Goal: Transaction & Acquisition: Purchase product/service

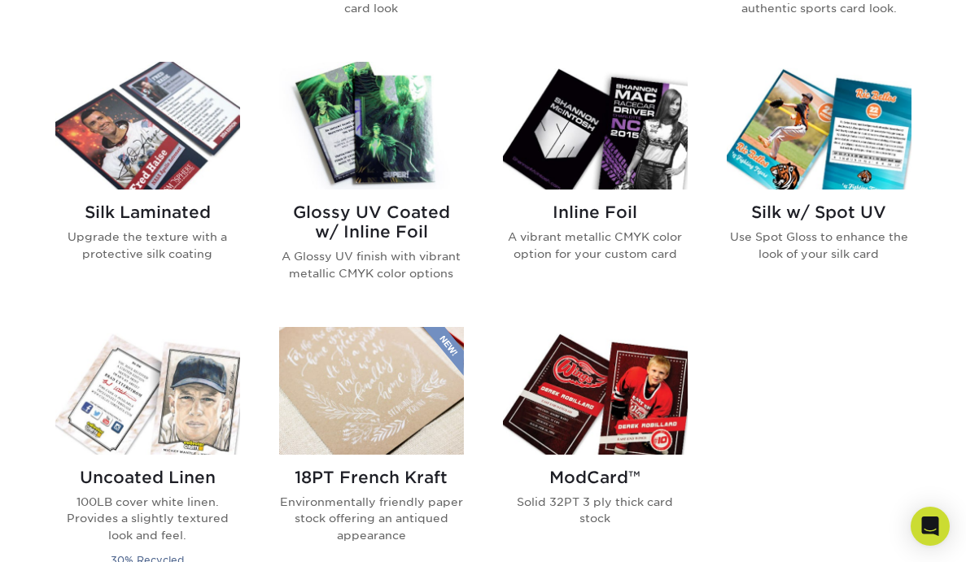
scroll to position [669, 0]
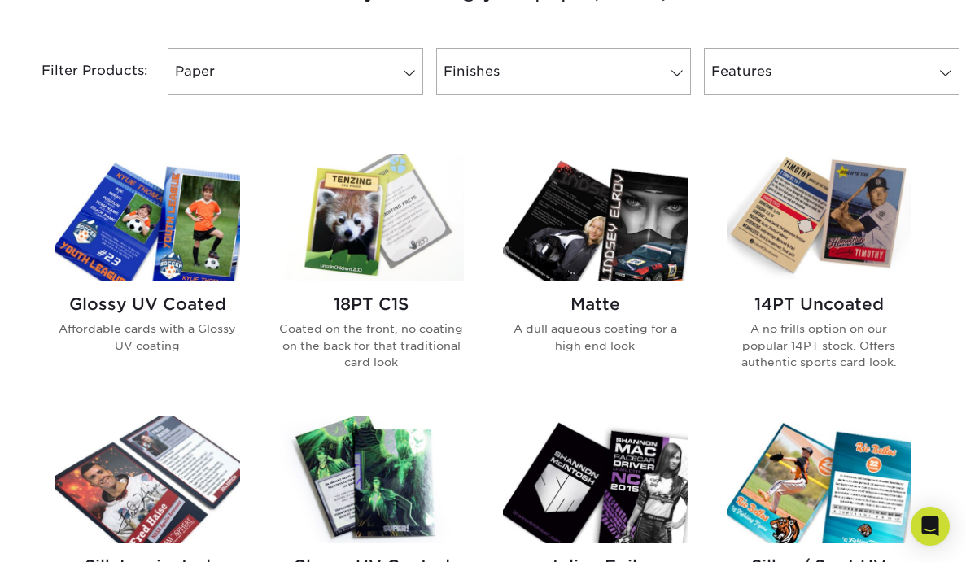
click at [179, 246] on img at bounding box center [147, 218] width 185 height 128
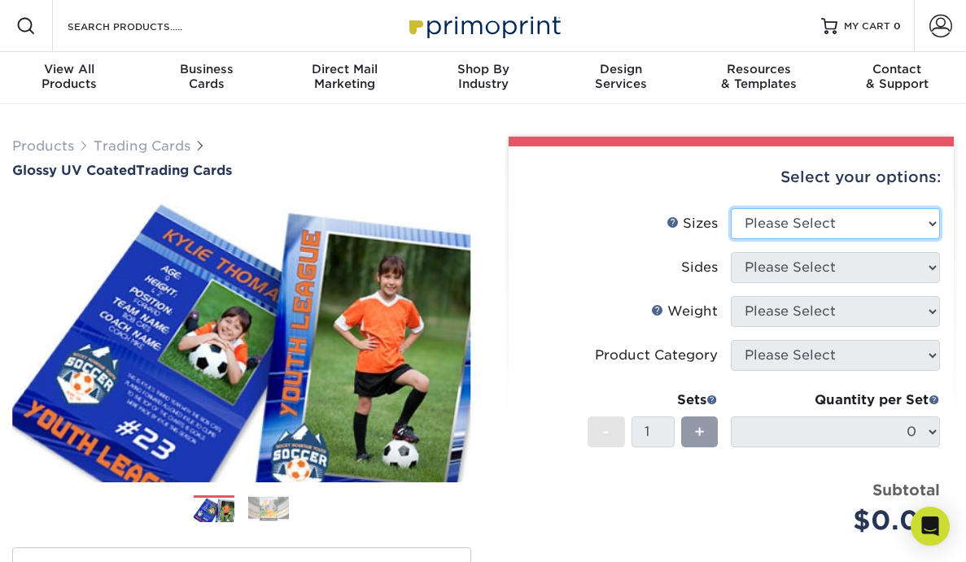
click at [826, 226] on select "Please Select 2.5" x 3.5"" at bounding box center [835, 223] width 209 height 31
select select "2.50x3.50"
click at [731, 208] on select "Please Select 2.5" x 3.5"" at bounding box center [835, 223] width 209 height 31
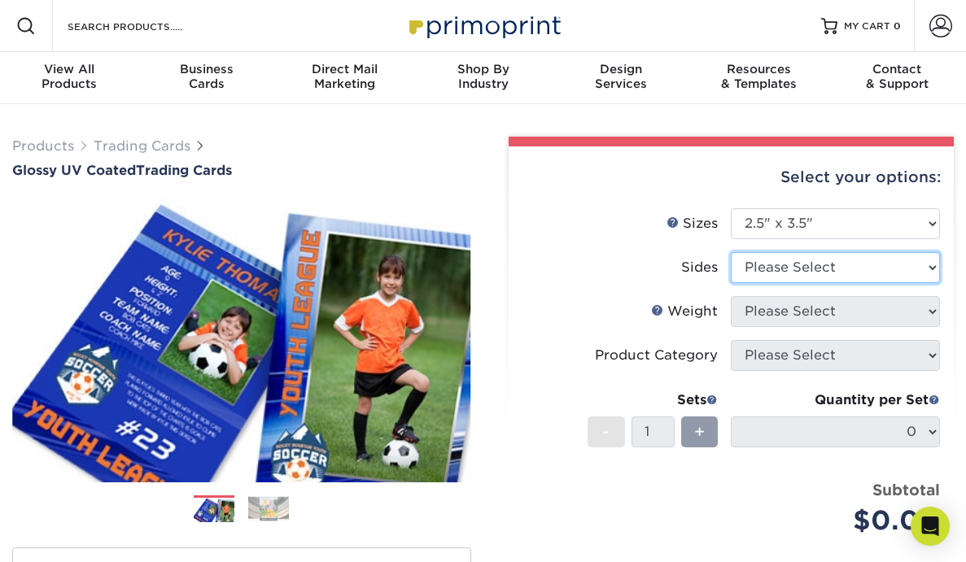
click at [851, 274] on select "Please Select Print Both Sides Print Front Only" at bounding box center [835, 267] width 209 height 31
select select "13abbda7-1d64-4f25-8bb2-c179b224825d"
click at [731, 252] on select "Please Select Print Both Sides Print Front Only" at bounding box center [835, 267] width 209 height 31
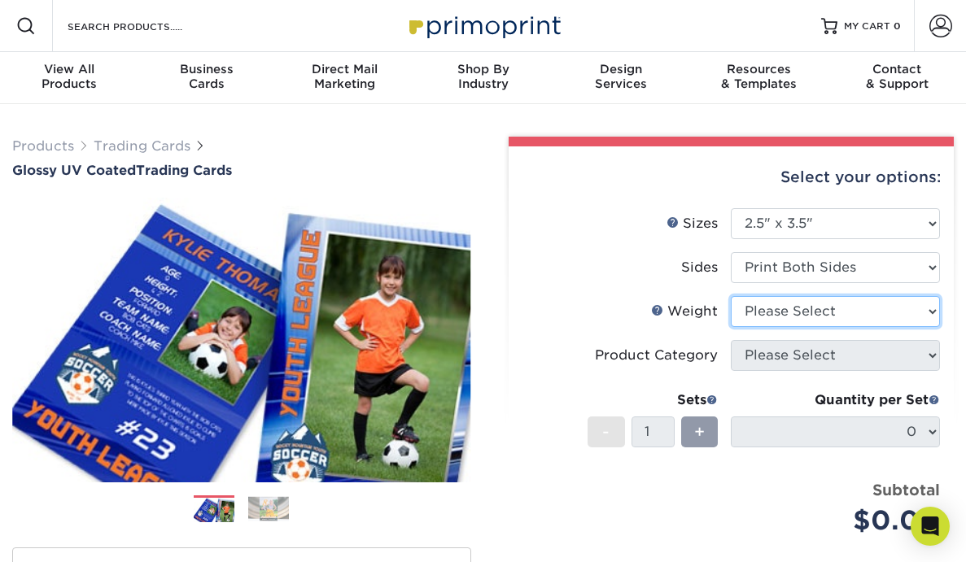
click at [842, 313] on select "Please Select 16PT 14PT 18PT C1S" at bounding box center [835, 311] width 209 height 31
select select "16PT"
click at [731, 296] on select "Please Select 16PT 14PT 18PT C1S" at bounding box center [835, 311] width 209 height 31
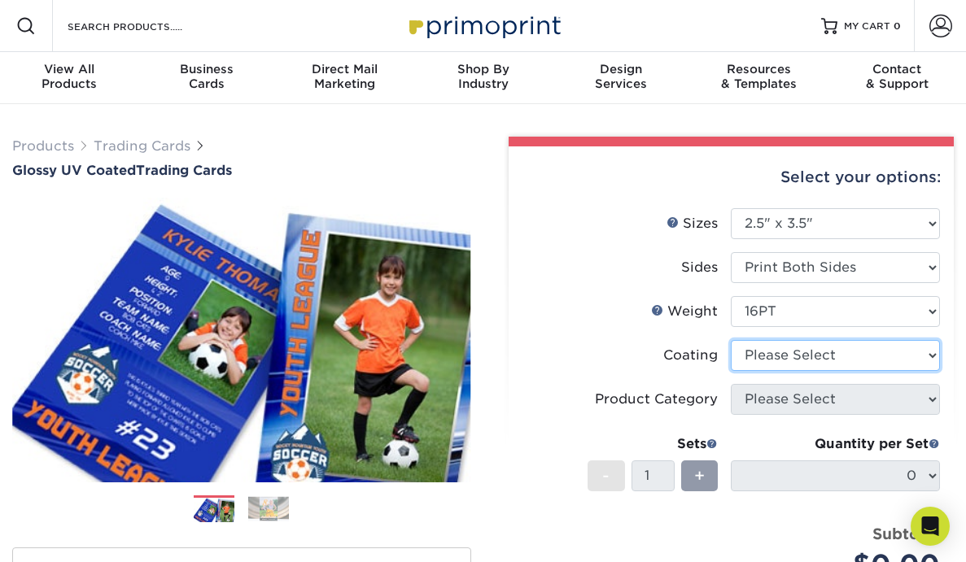
click at [846, 362] on select at bounding box center [835, 355] width 209 height 31
select select "ae367451-b2b8-45df-a344-0f05b6a12993"
click at [731, 340] on select at bounding box center [835, 355] width 209 height 31
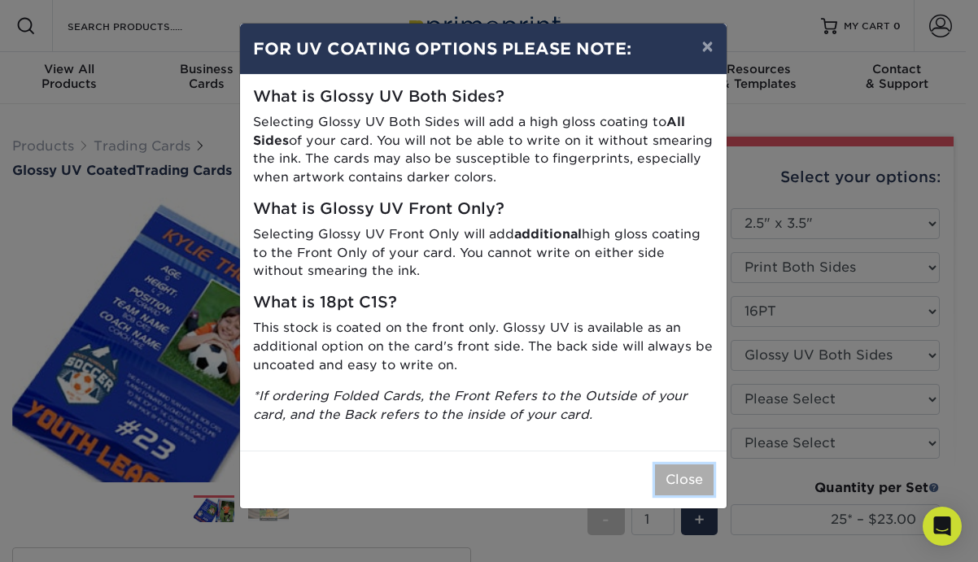
click at [696, 476] on button "Close" at bounding box center [684, 480] width 59 height 31
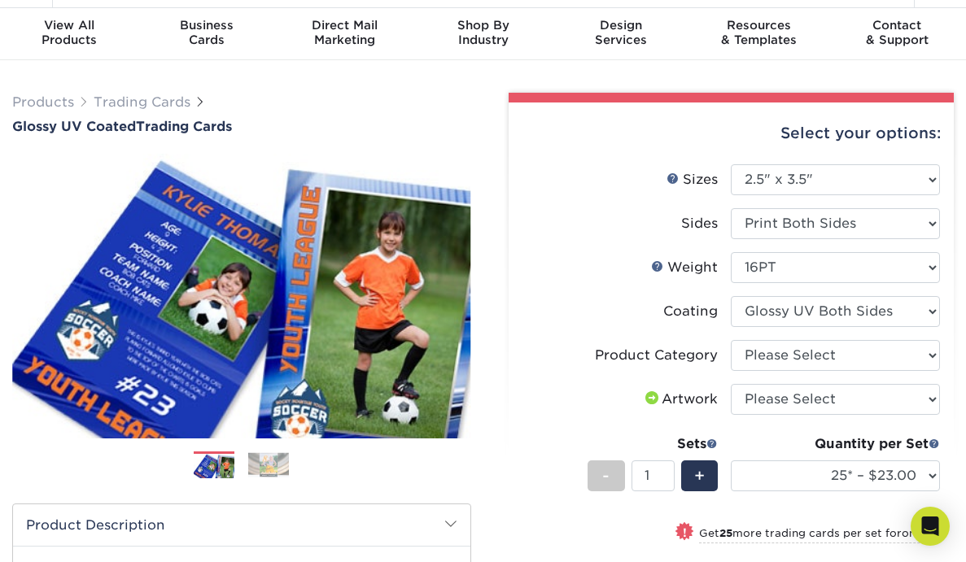
scroll to position [45, 0]
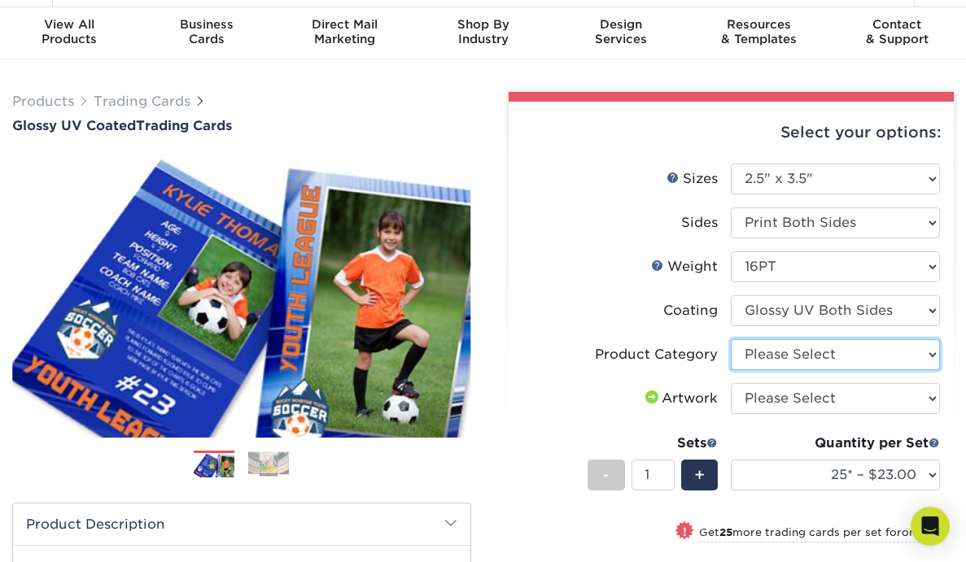
click at [805, 357] on select "Please Select Trading Cards" at bounding box center [835, 354] width 209 height 31
select select "c2f9bce9-36c2-409d-b101-c29d9d031e18"
click at [731, 339] on select "Please Select Trading Cards" at bounding box center [835, 354] width 209 height 31
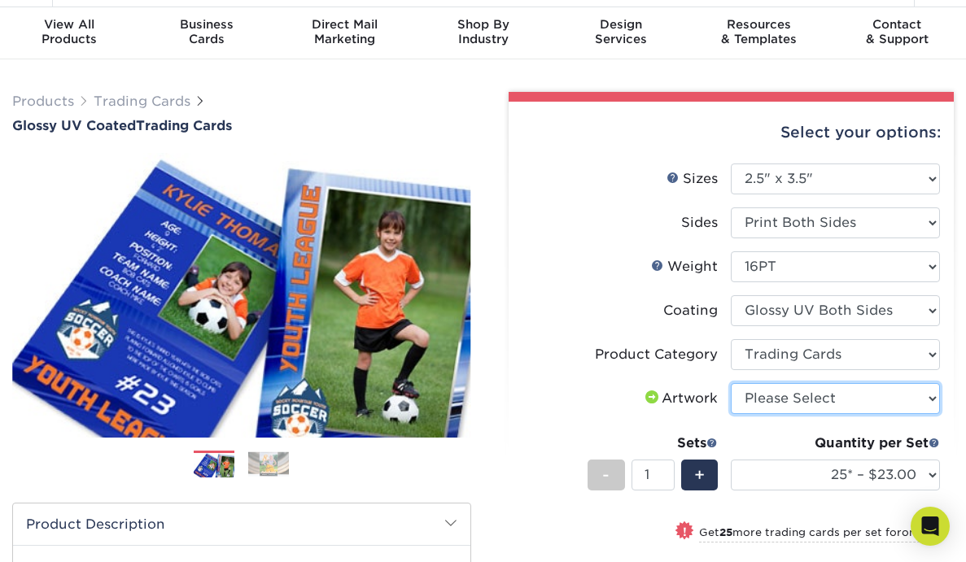
click at [800, 399] on select "Please Select I will upload files I need a design - $100" at bounding box center [835, 398] width 209 height 31
select select "upload"
click at [731, 383] on select "Please Select I will upload files I need a design - $100" at bounding box center [835, 398] width 209 height 31
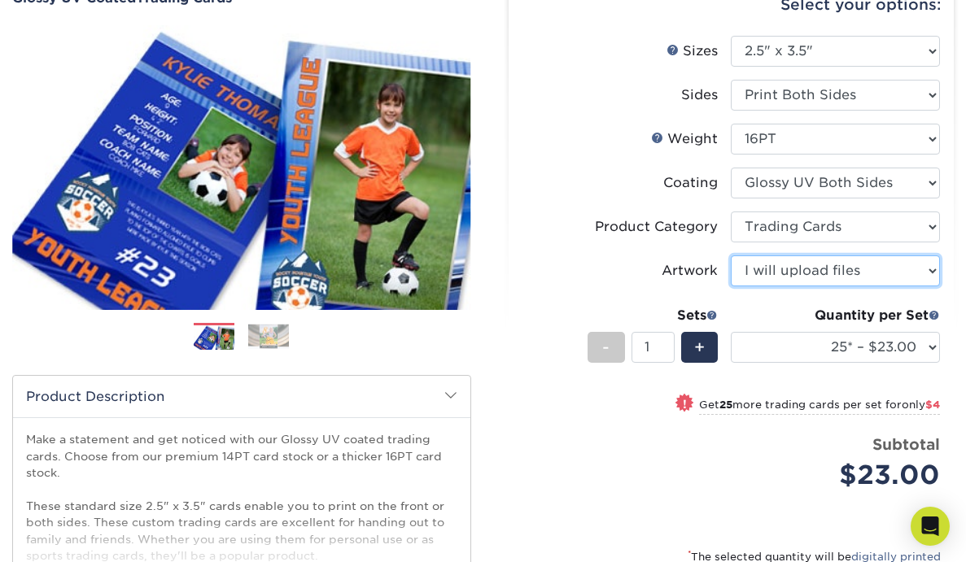
scroll to position [182, 0]
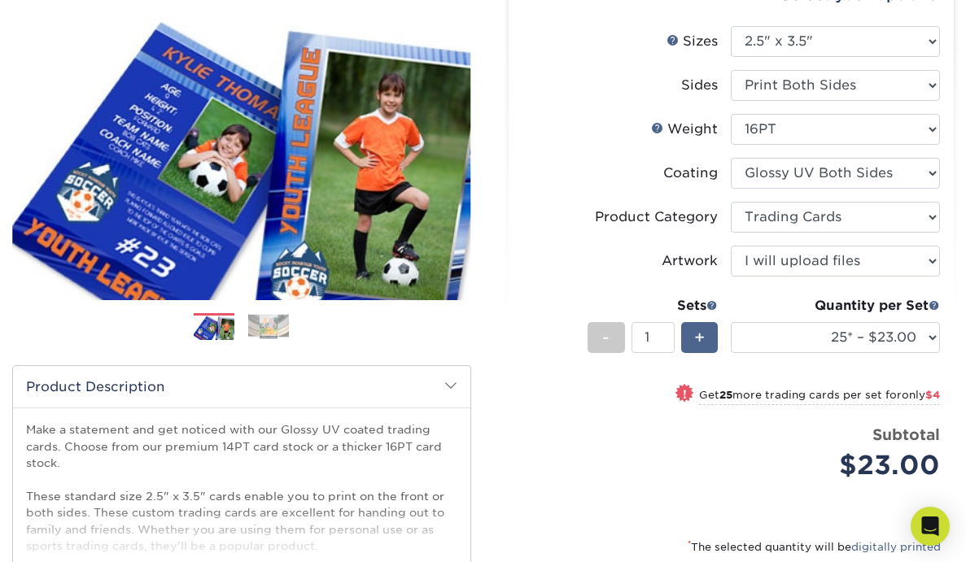
click at [706, 339] on div "+" at bounding box center [699, 337] width 37 height 31
type input "2"
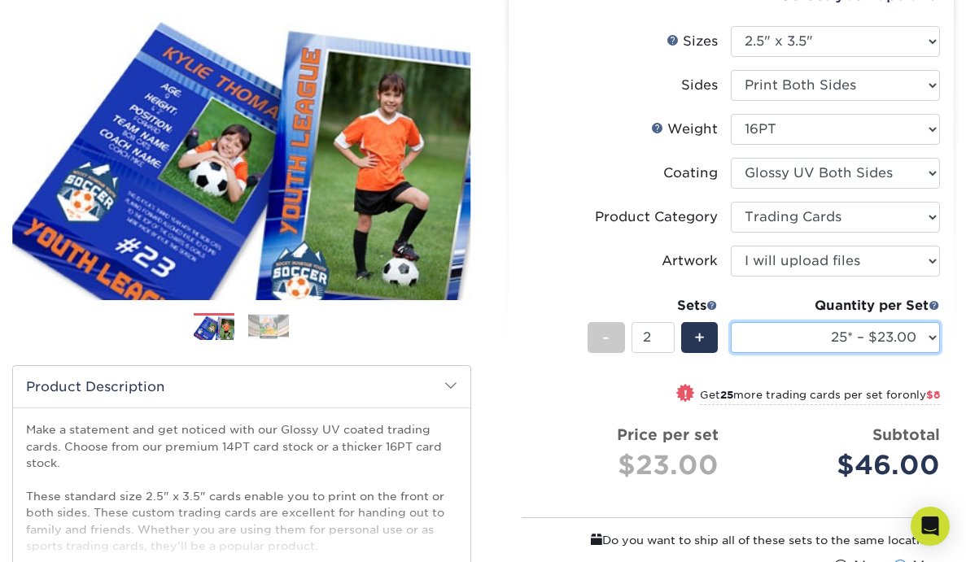
click at [910, 340] on select "25* – $23.00 50* – $27.00 75* – $33.00 100* – $37.00 250* – $47.00 500 – $58.00…" at bounding box center [835, 337] width 209 height 31
click at [731, 322] on select "25* – $23.00 50* – $27.00 75* – $33.00 100* – $37.00 250* – $47.00 500 – $58.00…" at bounding box center [835, 337] width 209 height 31
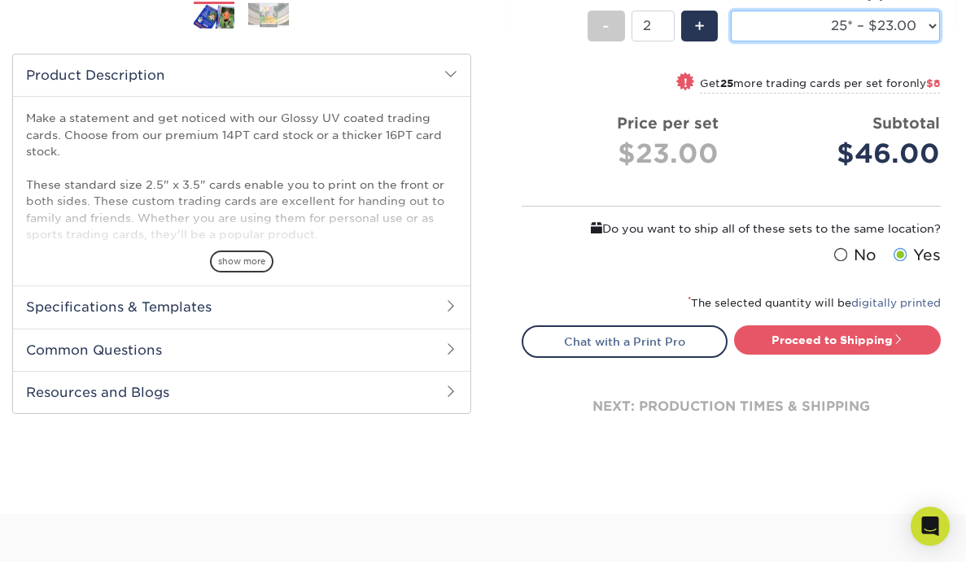
scroll to position [530, 0]
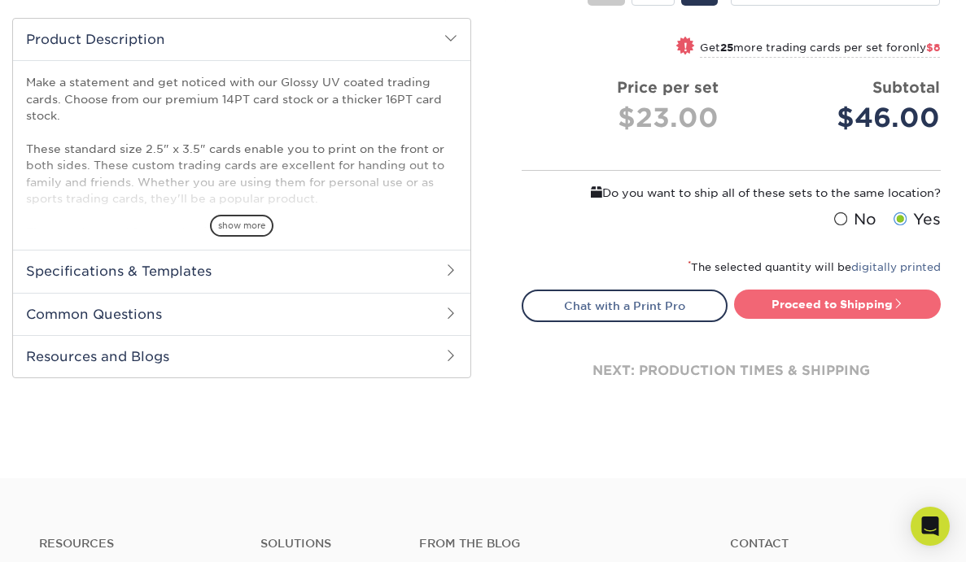
click at [848, 307] on link "Proceed to Shipping" at bounding box center [837, 304] width 207 height 29
type input "Set 1"
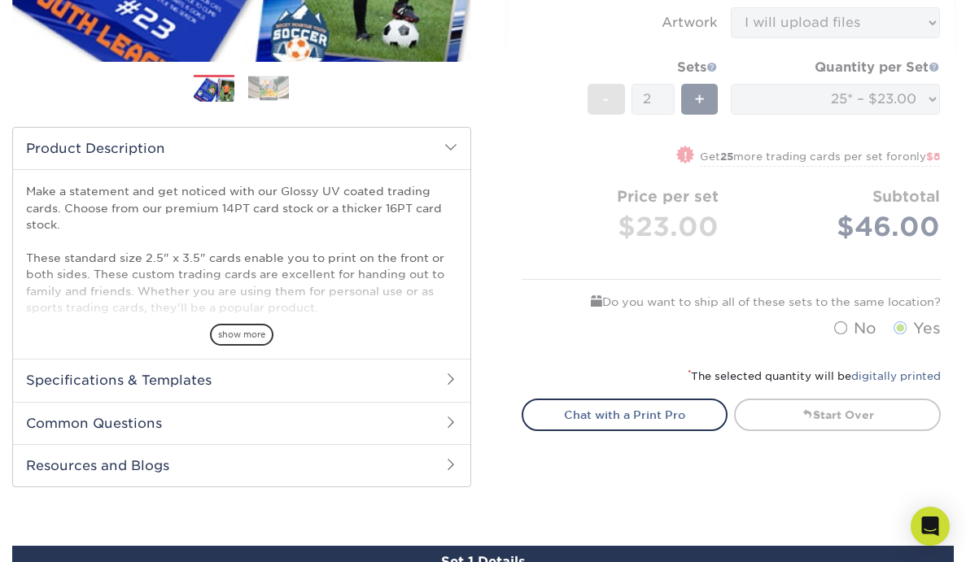
scroll to position [399, 0]
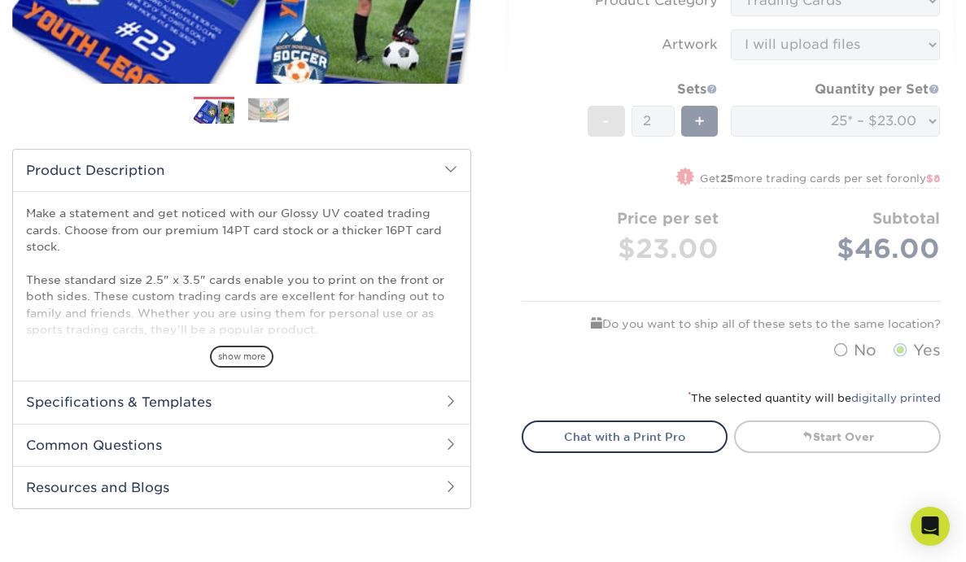
click at [598, 112] on form "Sizes Help Sizes Please Select 2.5" x 3.5" Sides Please Select 16PT - 2" at bounding box center [732, 89] width 420 height 559
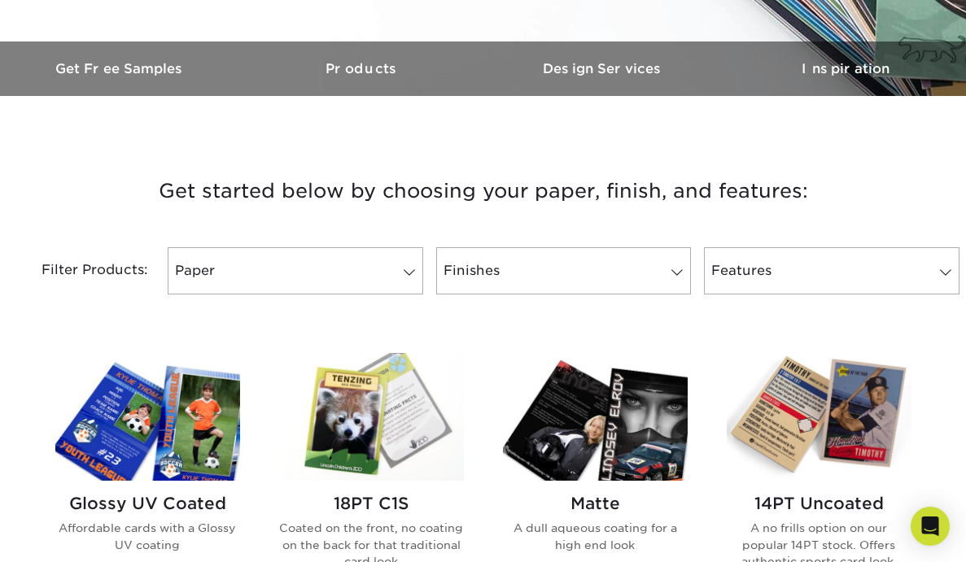
scroll to position [752, 0]
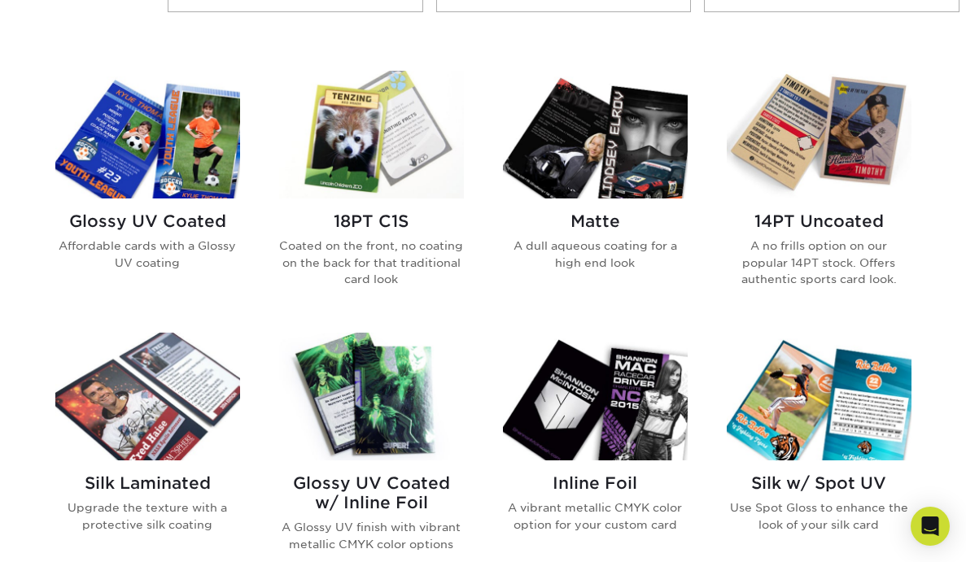
click at [172, 177] on img at bounding box center [147, 135] width 185 height 128
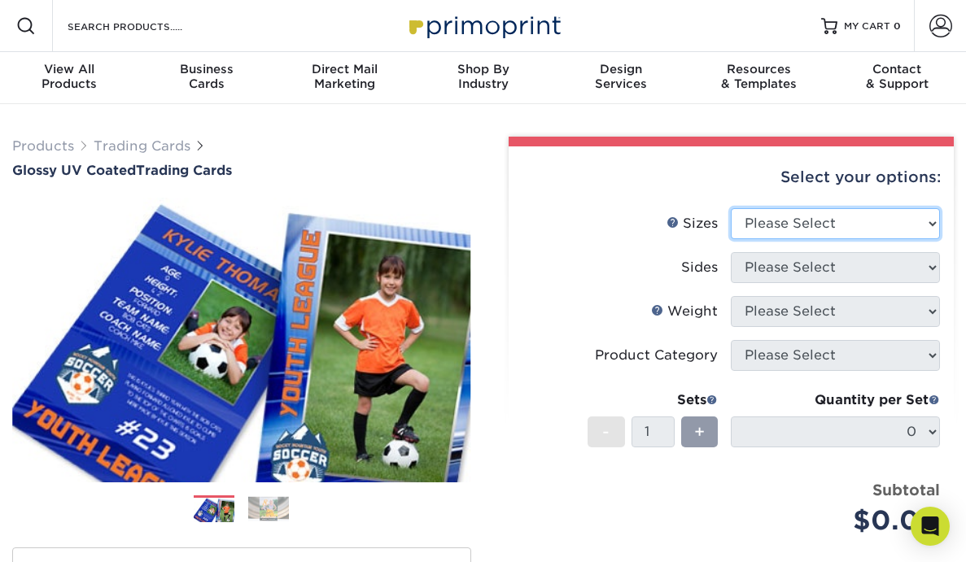
click at [789, 233] on select "Please Select 2.5" x 3.5"" at bounding box center [835, 223] width 209 height 31
select select "2.50x3.50"
click at [731, 208] on select "Please Select 2.5" x 3.5"" at bounding box center [835, 223] width 209 height 31
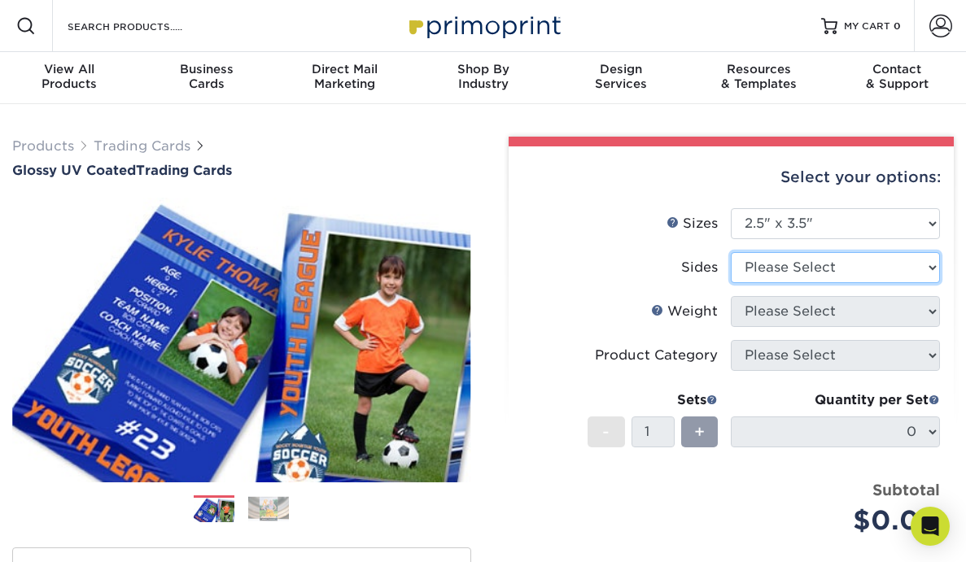
click at [778, 268] on select "Please Select Print Both Sides Print Front Only" at bounding box center [835, 267] width 209 height 31
select select "13abbda7-1d64-4f25-8bb2-c179b224825d"
click at [731, 252] on select "Please Select Print Both Sides Print Front Only" at bounding box center [835, 267] width 209 height 31
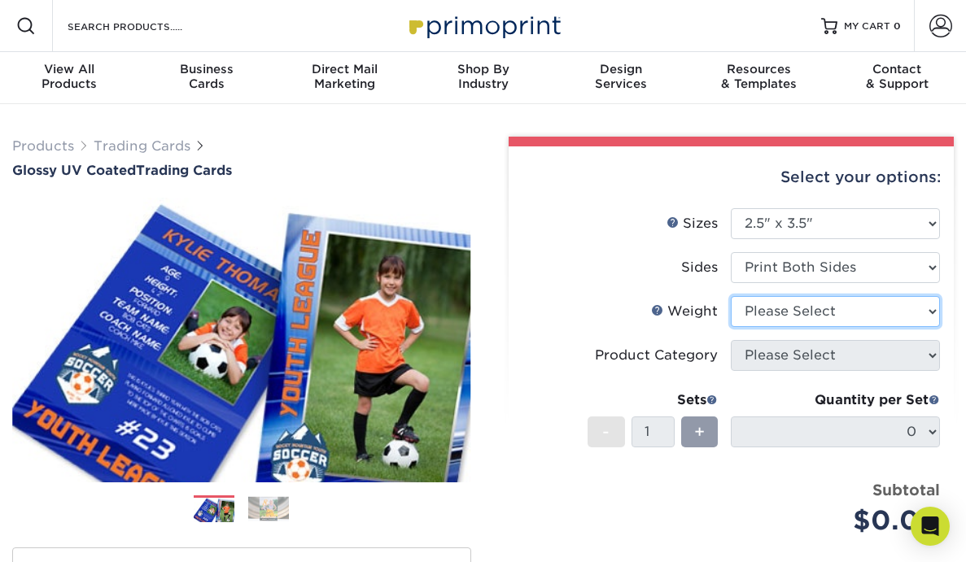
click at [771, 315] on select "Please Select 16PT 14PT 18PT C1S" at bounding box center [835, 311] width 209 height 31
select select "16PT"
click at [731, 296] on select "Please Select 16PT 14PT 18PT C1S" at bounding box center [835, 311] width 209 height 31
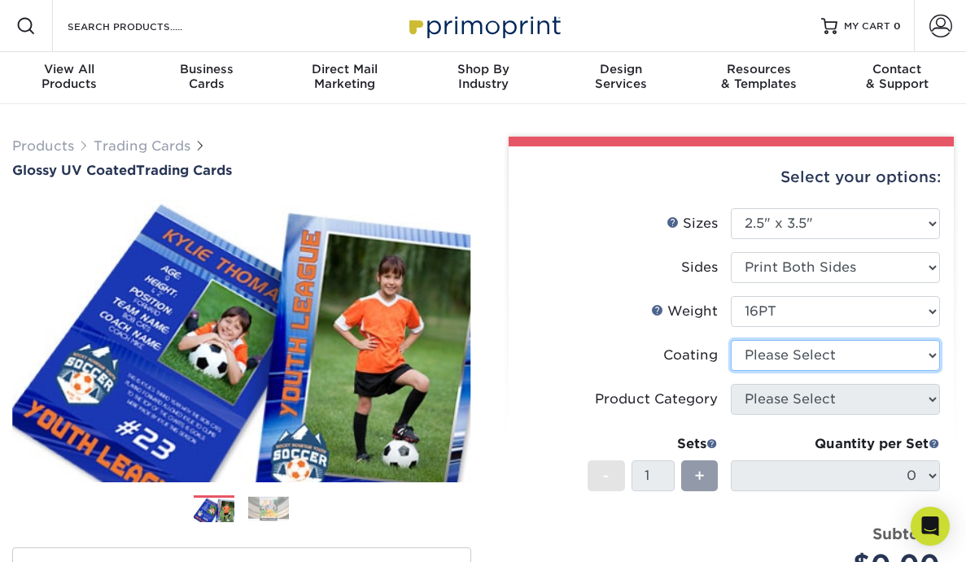
click at [797, 364] on select at bounding box center [835, 355] width 209 height 31
select select "ae367451-b2b8-45df-a344-0f05b6a12993"
click at [731, 340] on select at bounding box center [835, 355] width 209 height 31
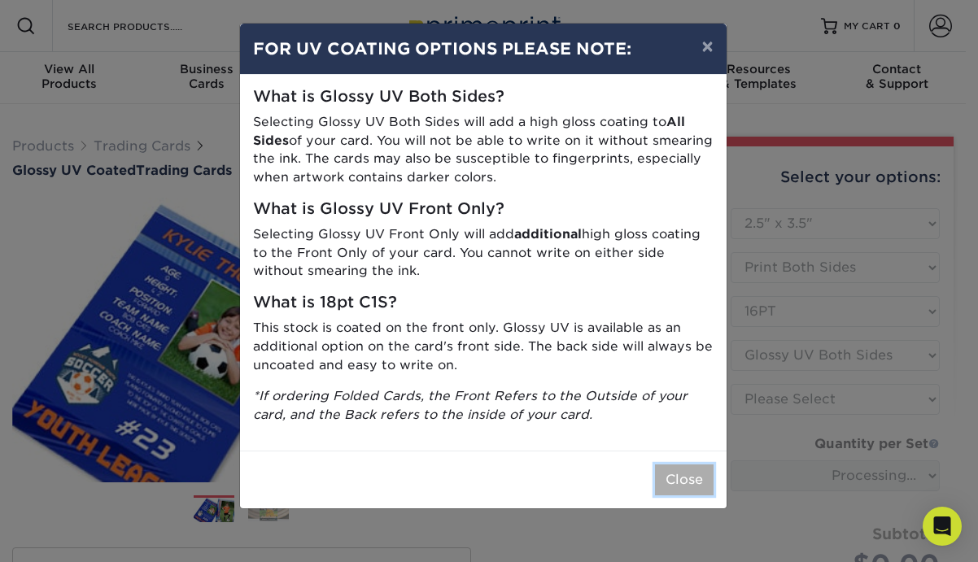
click at [682, 476] on button "Close" at bounding box center [684, 480] width 59 height 31
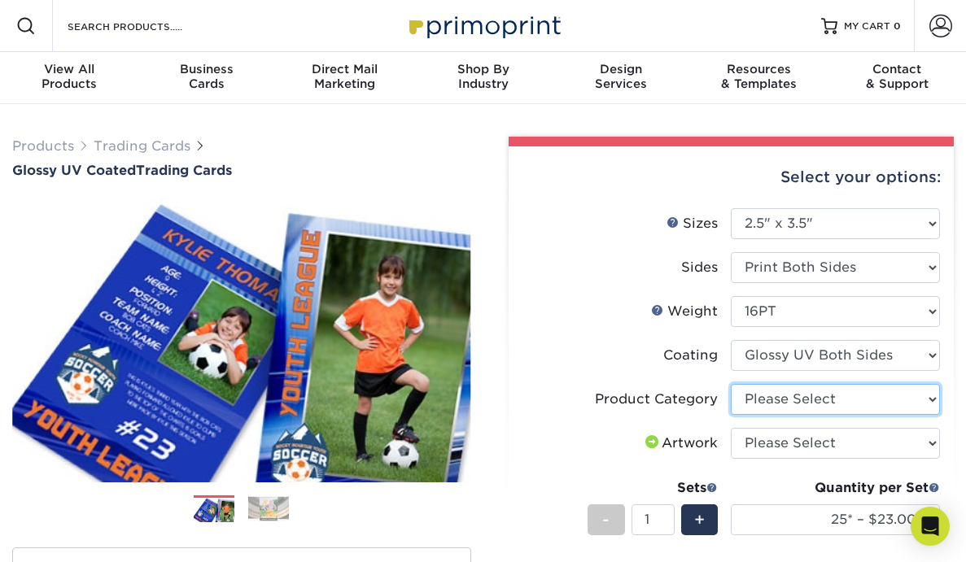
click at [794, 404] on select "Please Select Trading Cards" at bounding box center [835, 399] width 209 height 31
select select "c2f9bce9-36c2-409d-b101-c29d9d031e18"
click at [731, 384] on select "Please Select Trading Cards" at bounding box center [835, 399] width 209 height 31
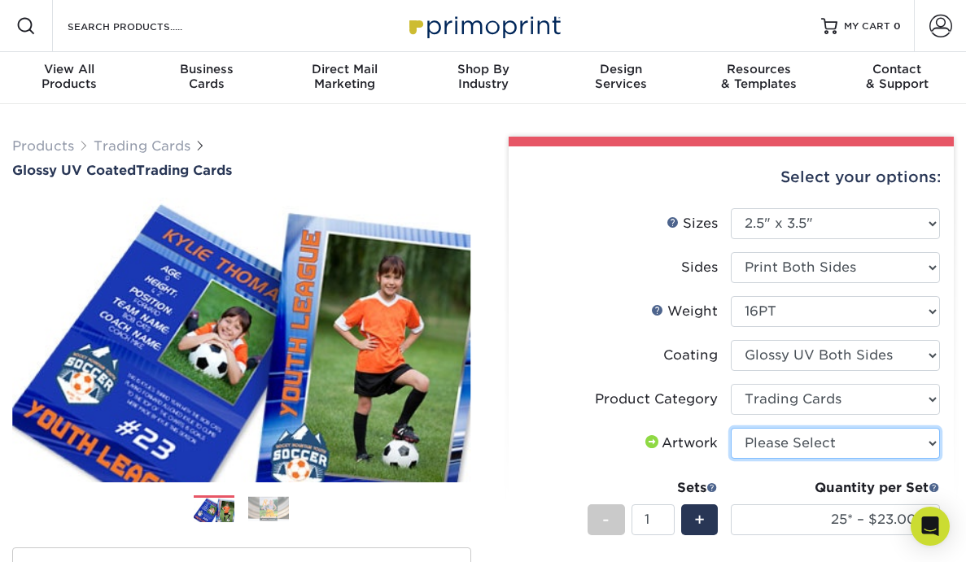
click at [798, 452] on select "Please Select I will upload files I need a design - $100" at bounding box center [835, 443] width 209 height 31
select select "upload"
click at [731, 428] on select "Please Select I will upload files I need a design - $100" at bounding box center [835, 443] width 209 height 31
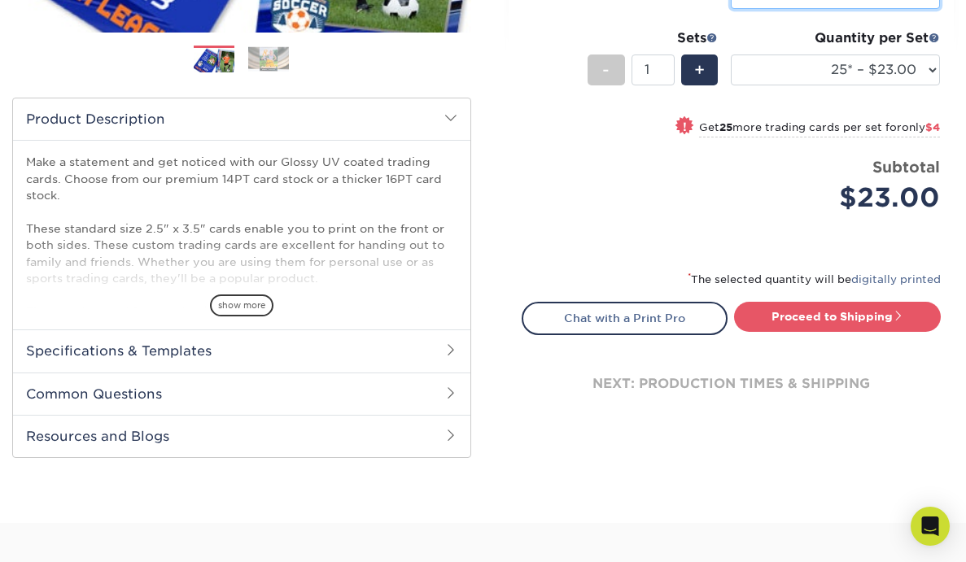
scroll to position [471, 0]
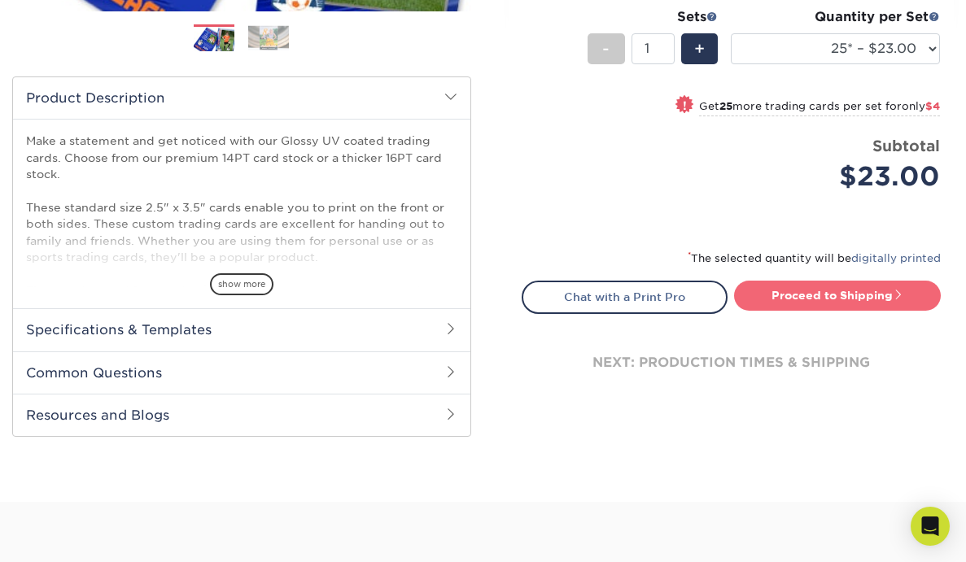
click at [798, 300] on link "Proceed to Shipping" at bounding box center [837, 295] width 207 height 29
type input "Set 1"
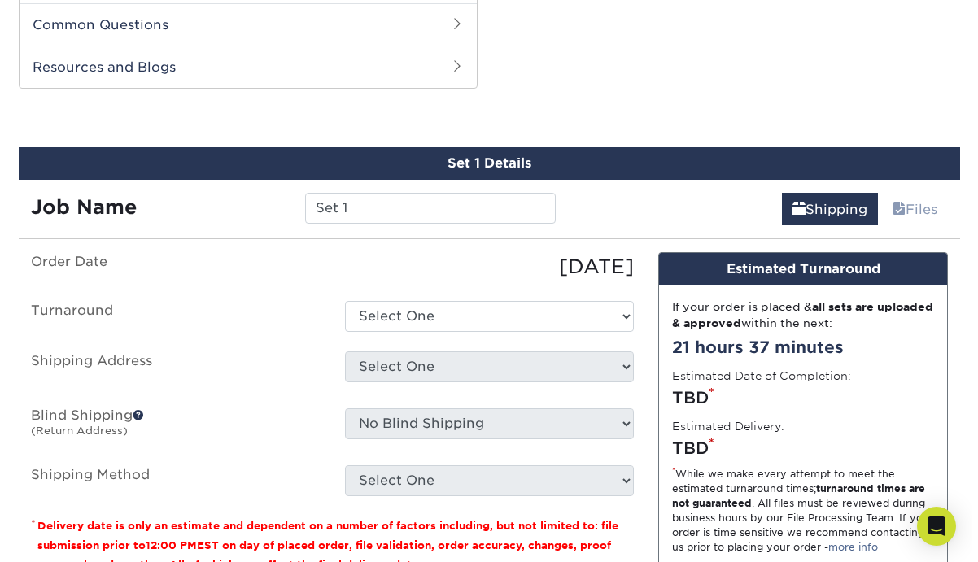
scroll to position [828, 0]
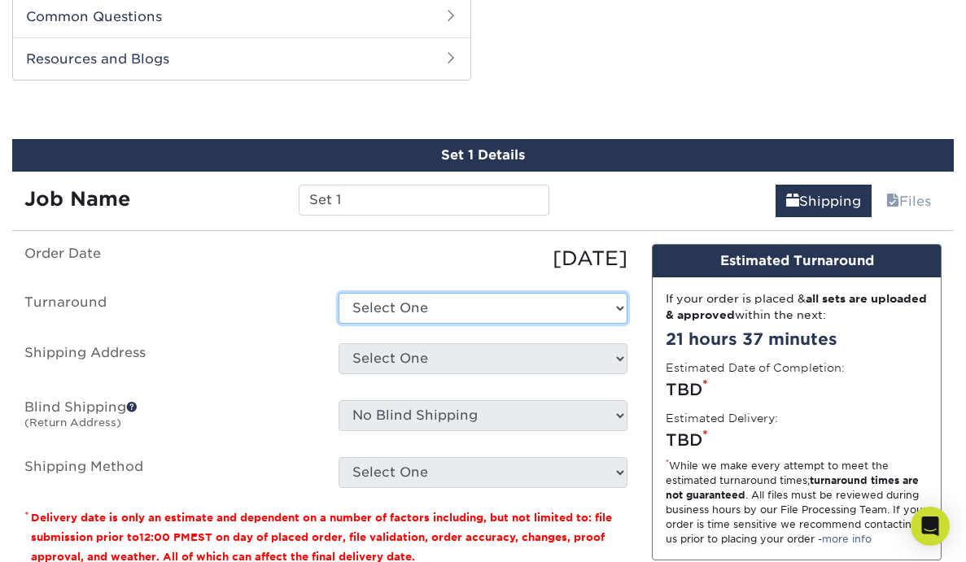
click at [484, 317] on select "Select One 2-4 Business Days 2 Day Next Business Day" at bounding box center [484, 308] width 290 height 31
select select "ef1172ad-6318-4692-b71b-0c3b021d6cc2"
click at [339, 293] on select "Select One 2-4 Business Days 2 Day Next Business Day" at bounding box center [484, 308] width 290 height 31
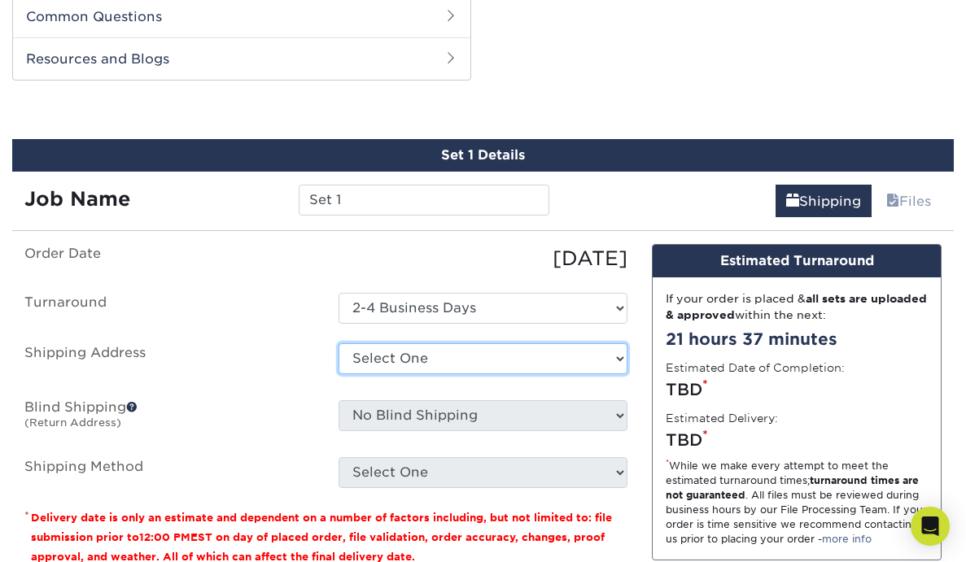
click at [477, 349] on select "Select One + Add New Address - Login" at bounding box center [484, 359] width 290 height 31
select select "newaddress"
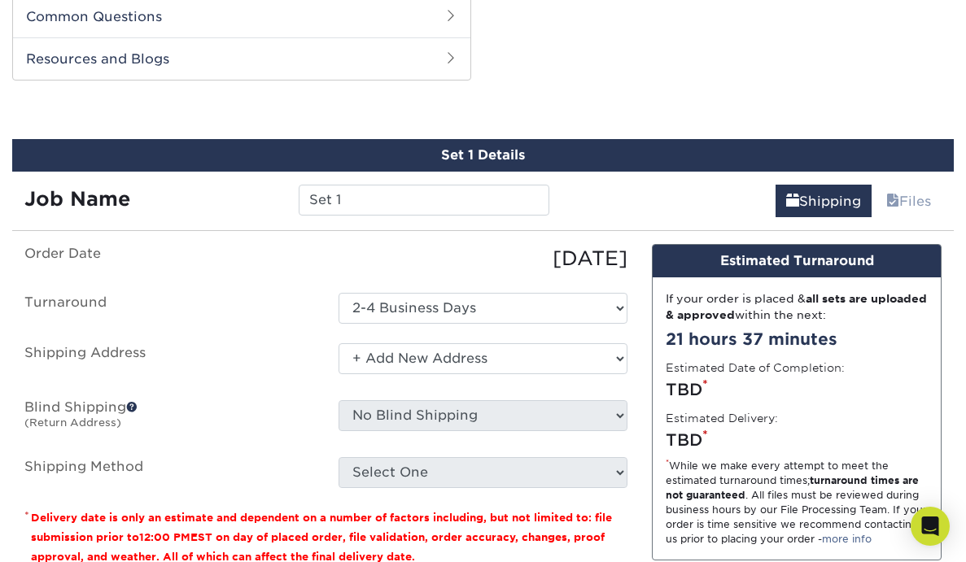
click at [339, 344] on select "Select One + Add New Address - Login" at bounding box center [484, 359] width 290 height 31
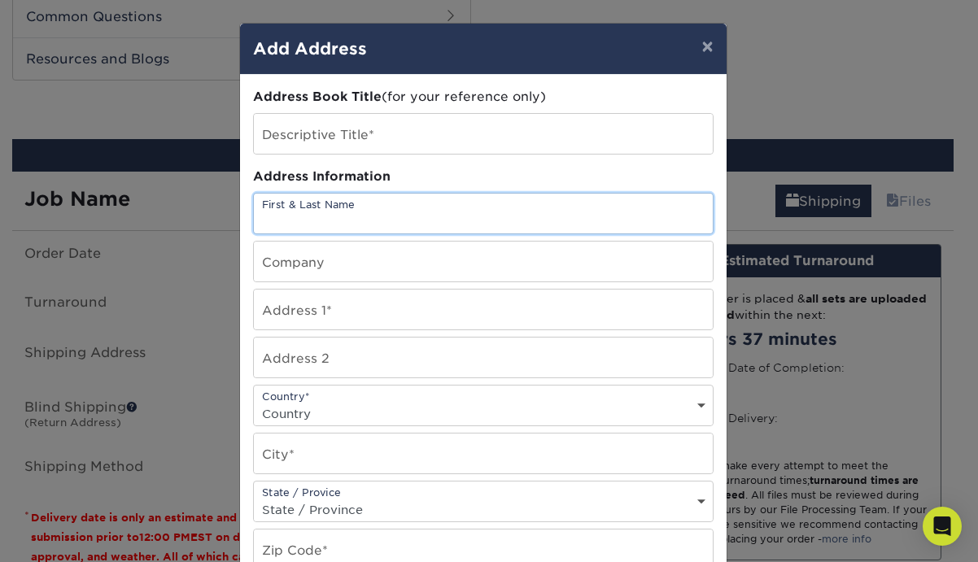
click at [379, 219] on input "text" at bounding box center [483, 214] width 459 height 40
type input "Melissa Simpson"
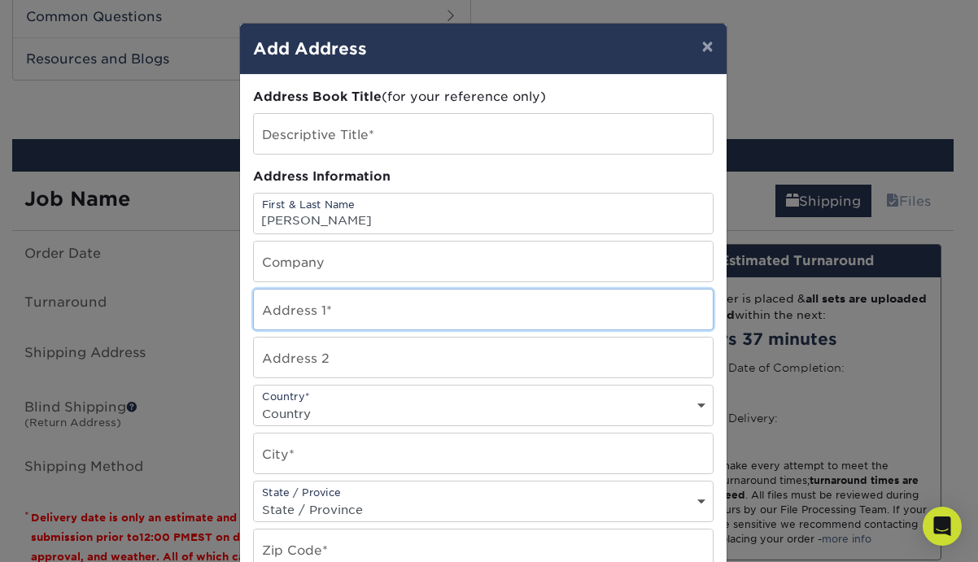
type input "3539 Oakshire Way Southeast"
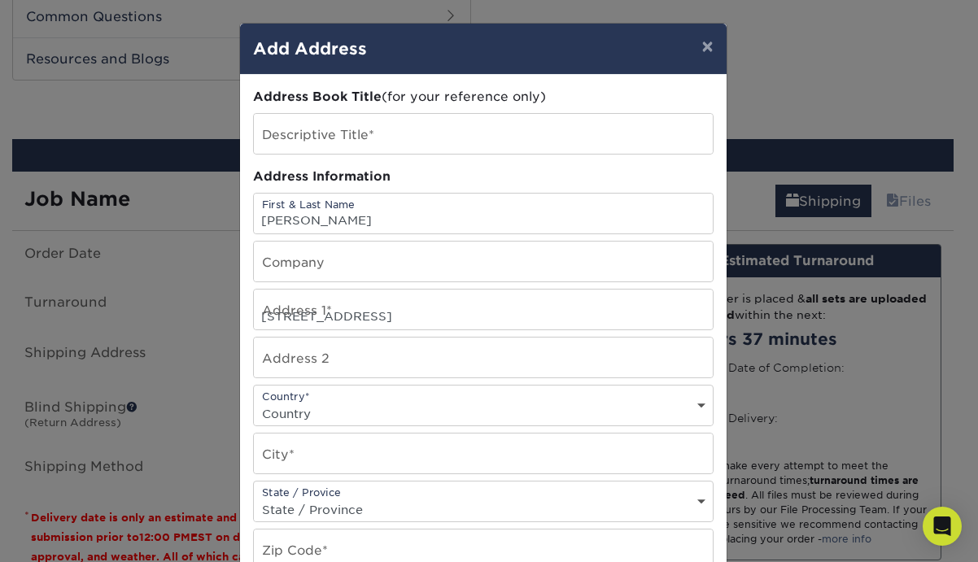
select select "US"
type input "Atlanta"
select select "GA"
type input "30354"
type input "7703800671"
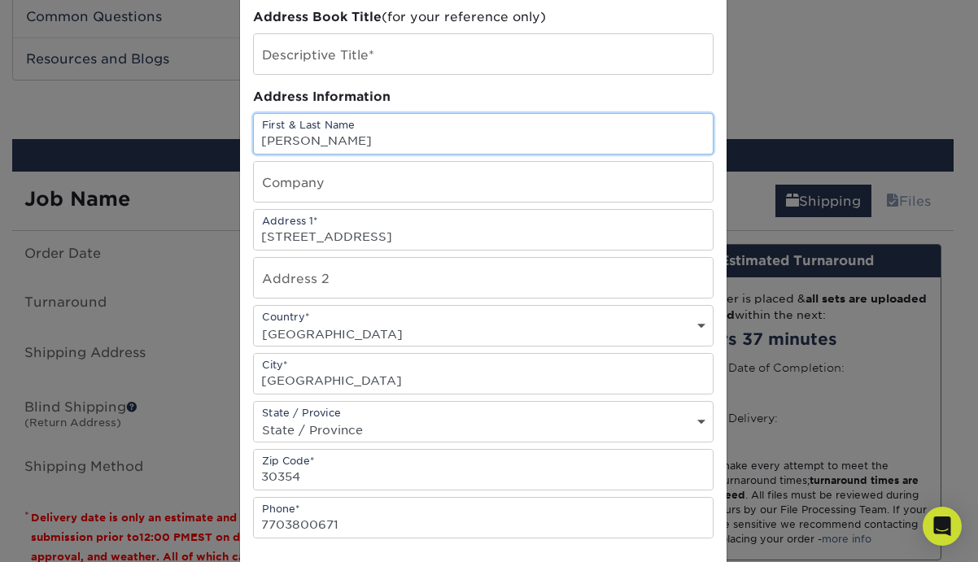
scroll to position [322, 0]
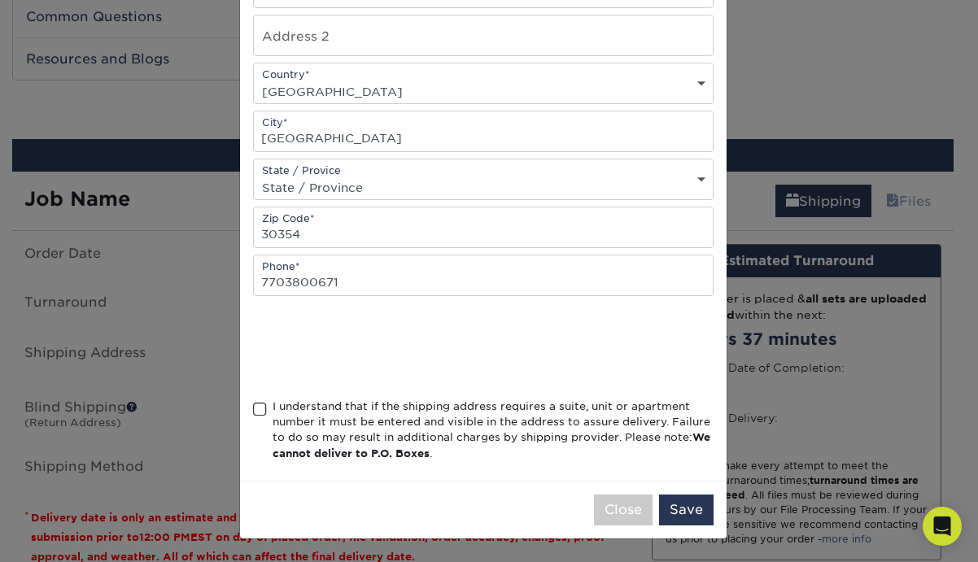
click at [253, 409] on span at bounding box center [260, 409] width 14 height 15
click at [0, 0] on input "I understand that if the shipping address requires a suite, unit or apartment n…" at bounding box center [0, 0] width 0 height 0
click at [685, 511] on button "Save" at bounding box center [686, 510] width 55 height 31
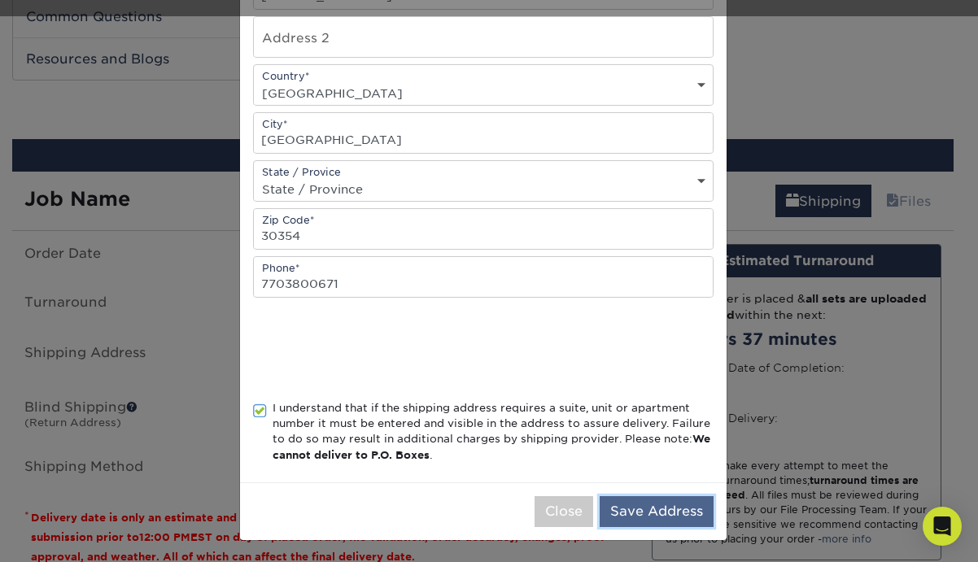
scroll to position [324, 0]
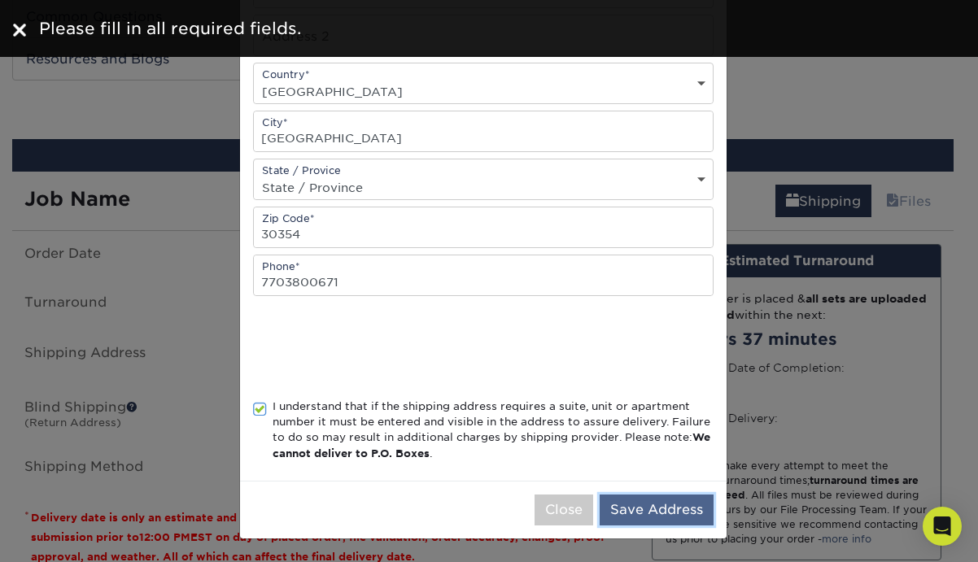
click at [674, 512] on button "Save Address" at bounding box center [657, 510] width 114 height 31
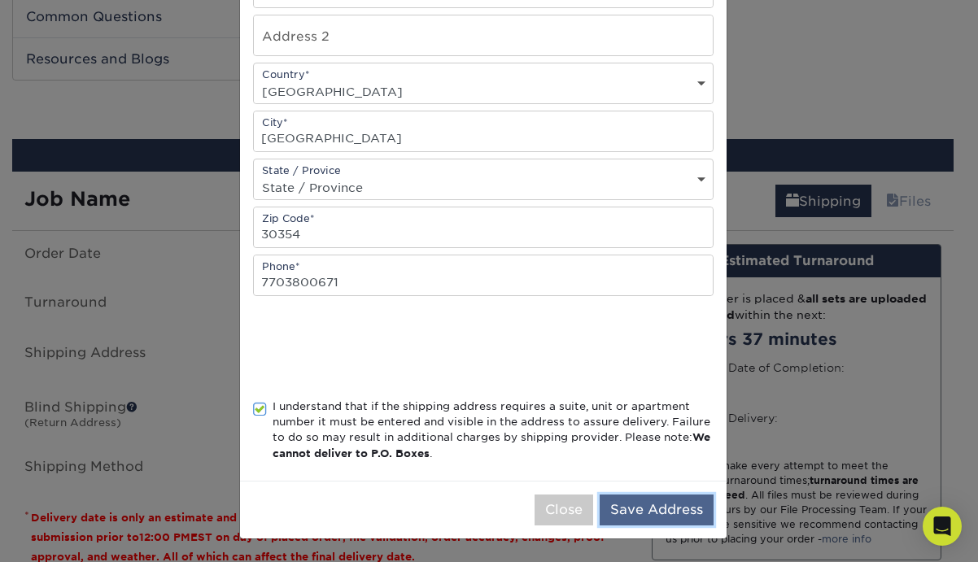
click at [674, 512] on button "Save Address" at bounding box center [657, 510] width 114 height 31
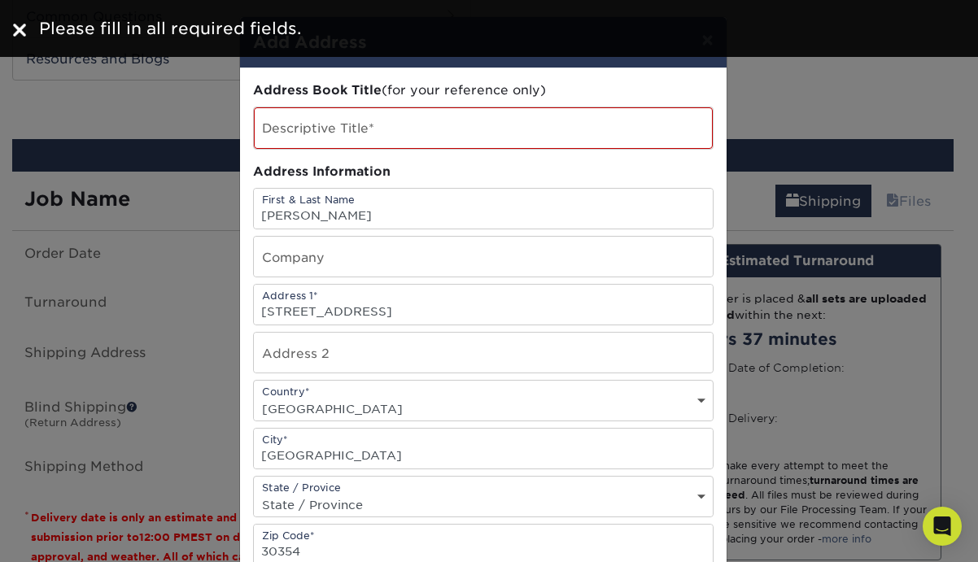
scroll to position [0, 0]
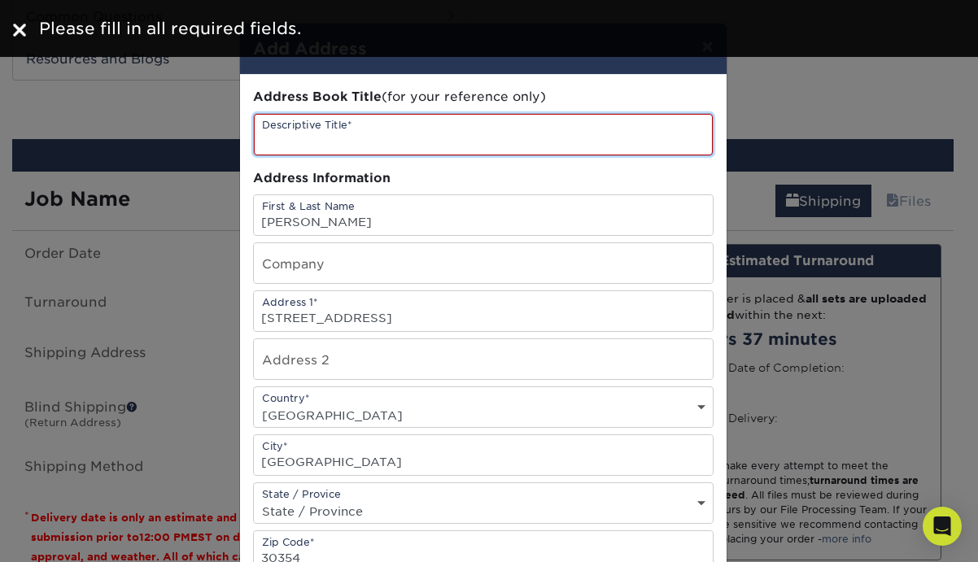
click at [405, 132] on input "text" at bounding box center [483, 135] width 459 height 42
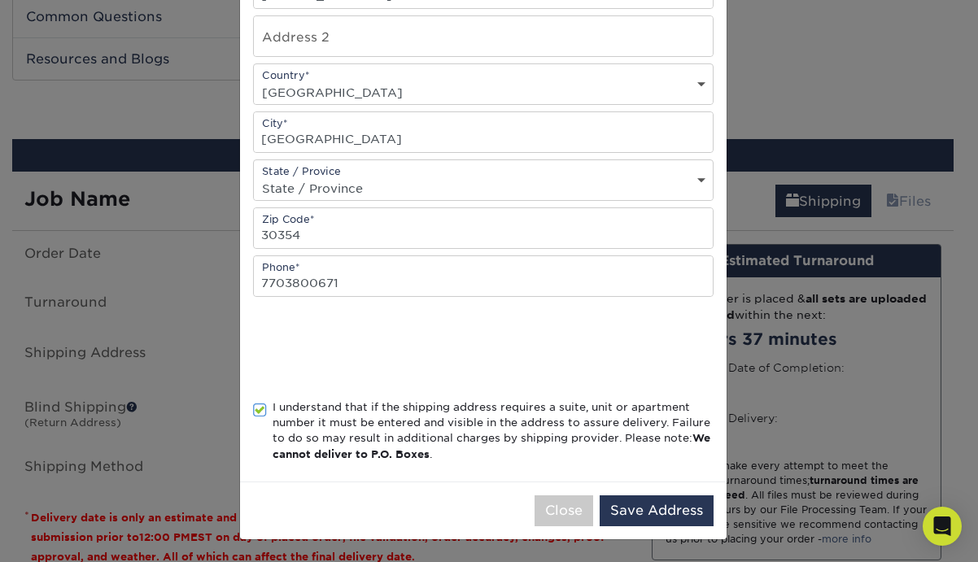
scroll to position [324, 0]
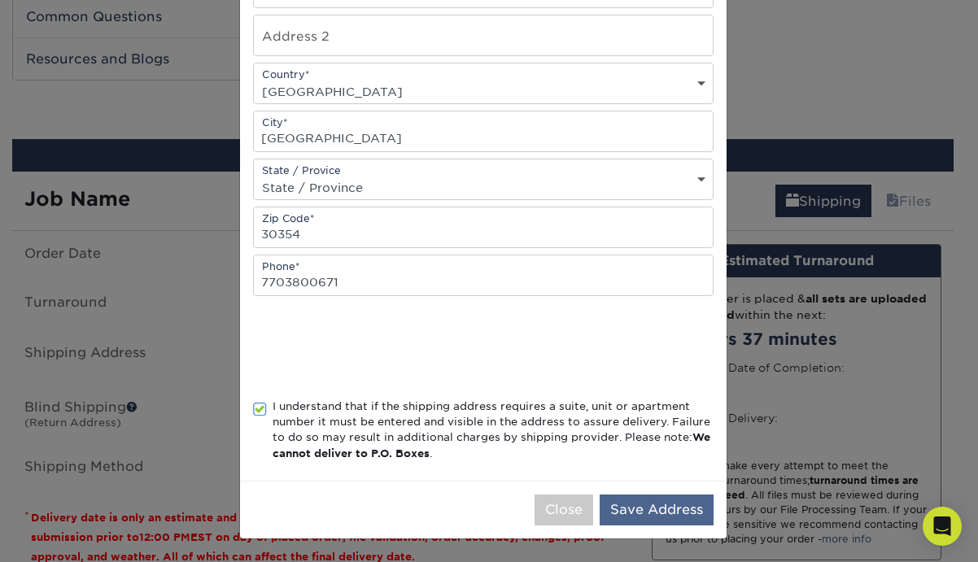
type input "Melissa"
click at [666, 510] on button "Save Address" at bounding box center [657, 510] width 114 height 31
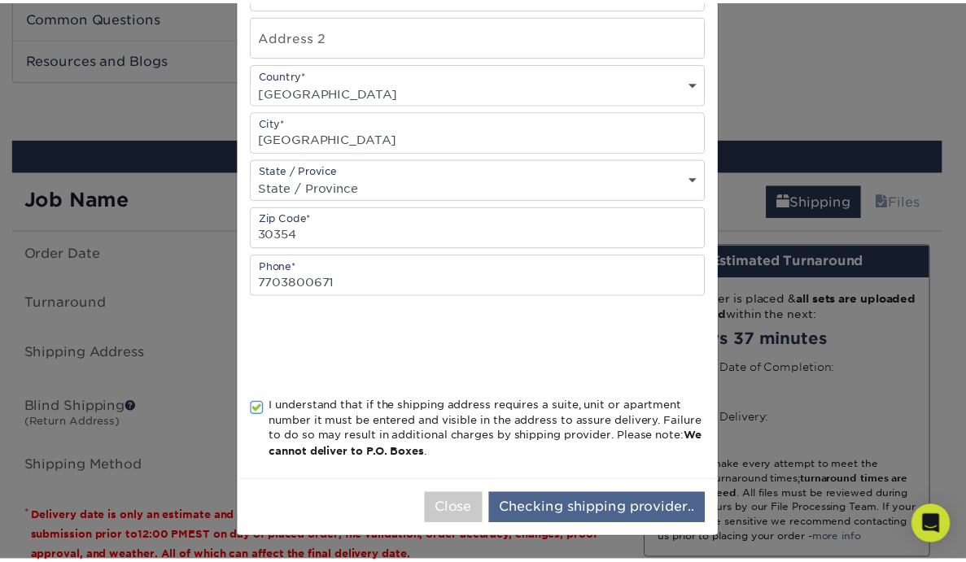
scroll to position [0, 0]
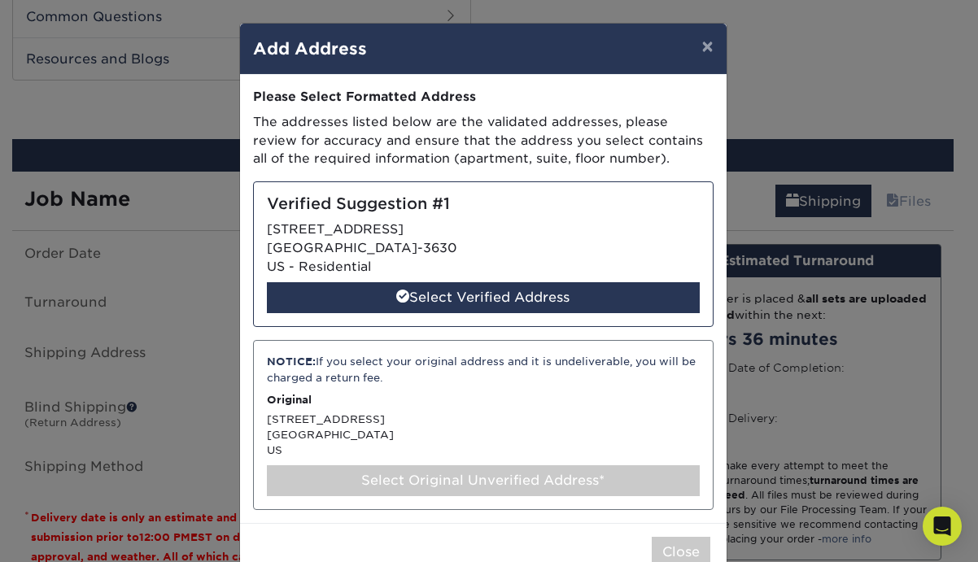
click at [391, 239] on div "Verified Suggestion #1 3539 OAKSHIRE WAY SE ATLANTA, GA 30354-3630 US - Residen…" at bounding box center [483, 255] width 461 height 146
select select "286226"
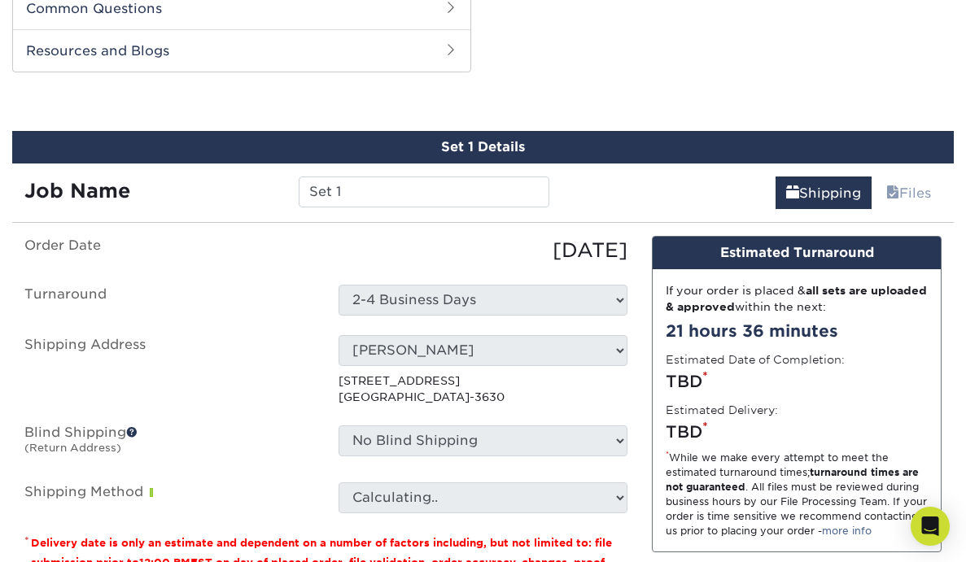
scroll to position [944, 0]
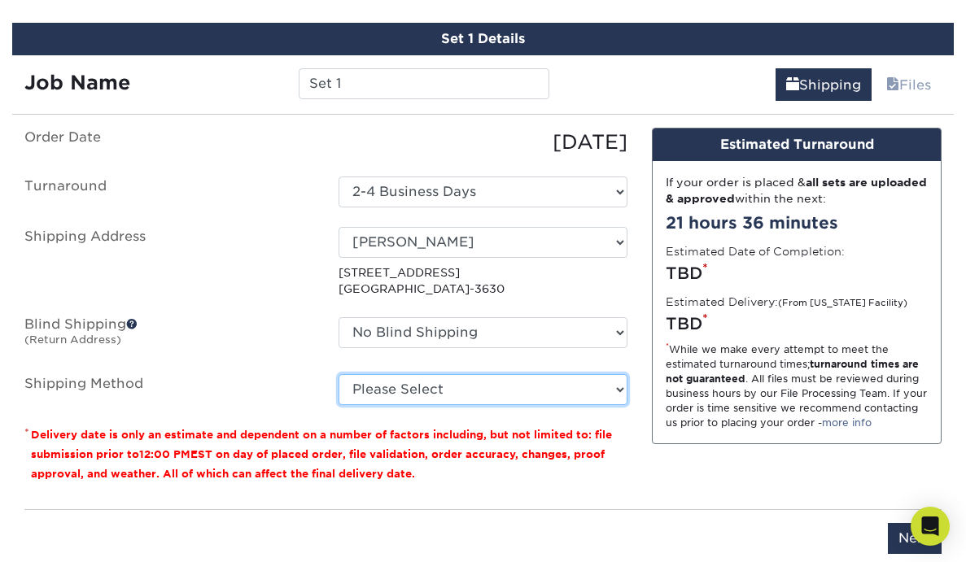
click at [394, 402] on select "Please Select 3 Day Shipping Service (+$16.70) Ground Shipping (+$16.91) 2 Day …" at bounding box center [484, 389] width 290 height 31
select select "12"
click at [339, 374] on select "Please Select 3 Day Shipping Service (+$16.70) Ground Shipping (+$16.91) 2 Day …" at bounding box center [484, 389] width 290 height 31
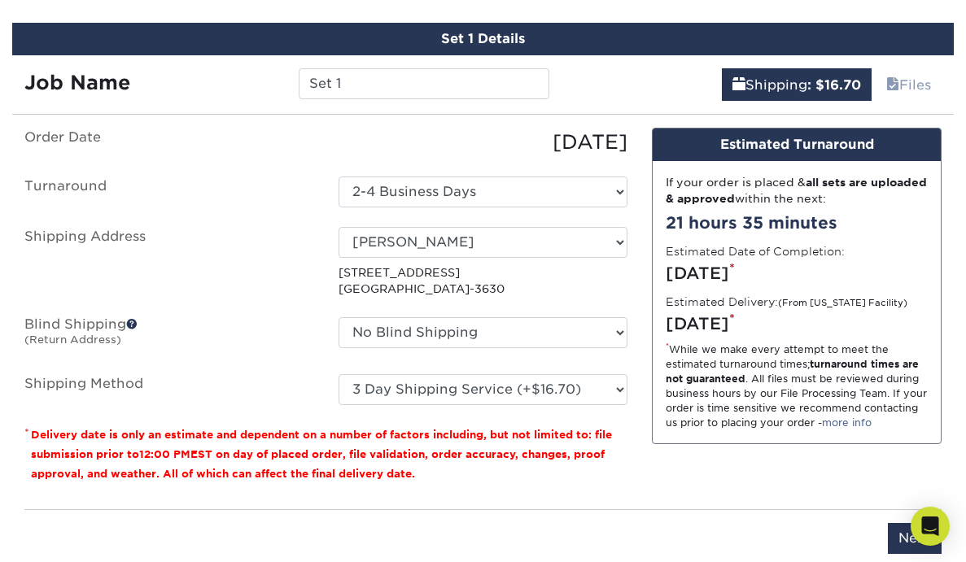
click at [235, 390] on label "Shipping Method" at bounding box center [169, 389] width 314 height 31
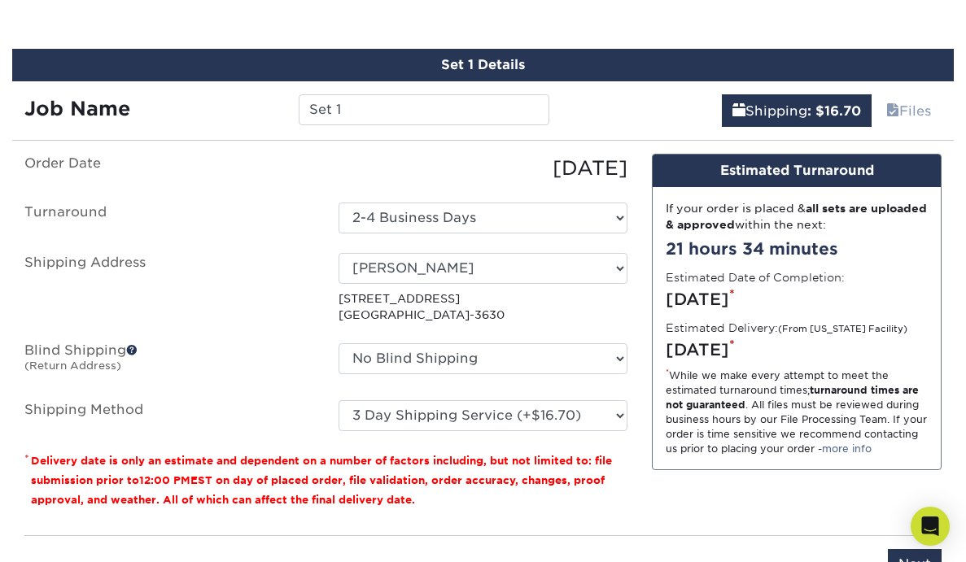
scroll to position [921, 0]
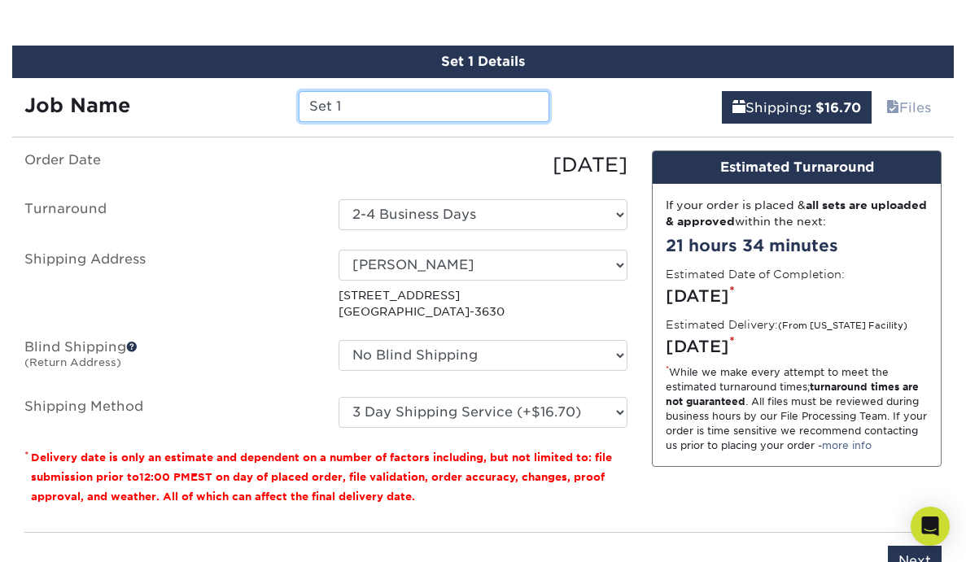
click at [358, 106] on input "Set 1" at bounding box center [424, 106] width 250 height 31
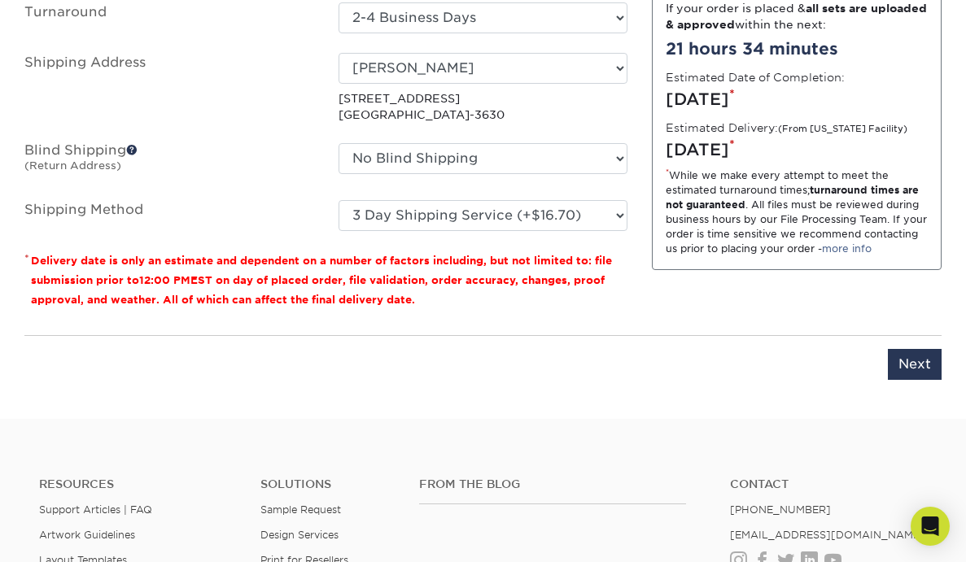
scroll to position [1148, 0]
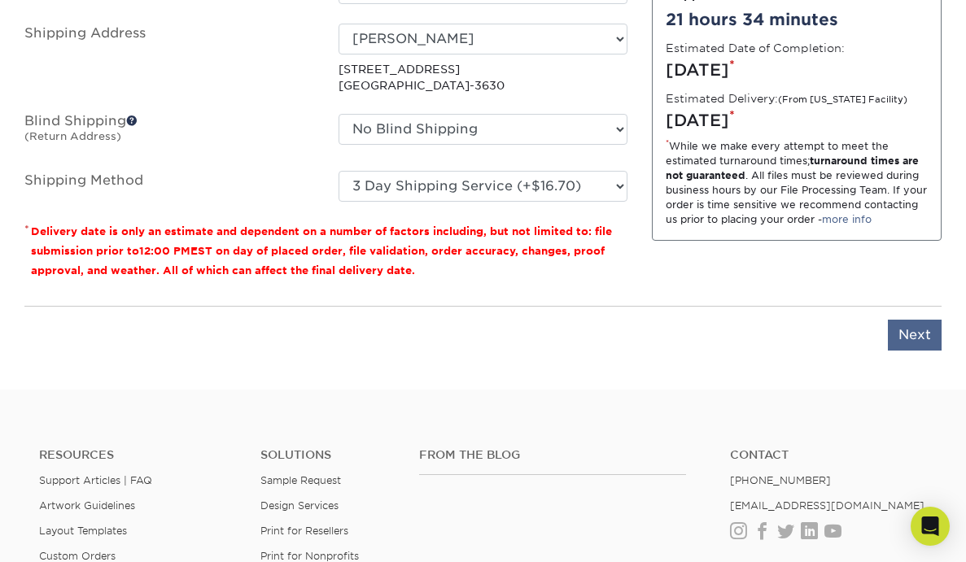
type input "Taco Cards"
click at [919, 333] on input "Next" at bounding box center [915, 335] width 54 height 31
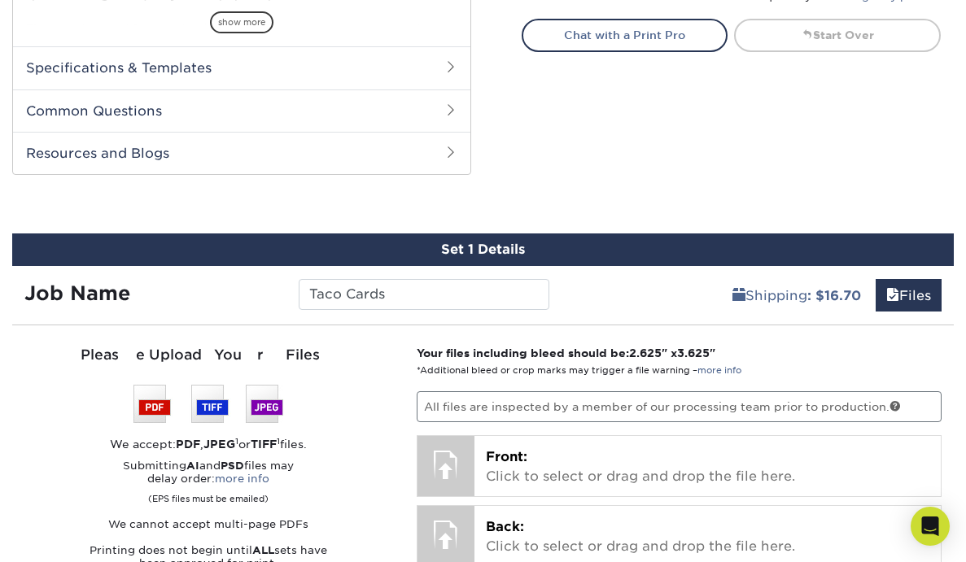
scroll to position [747, 0]
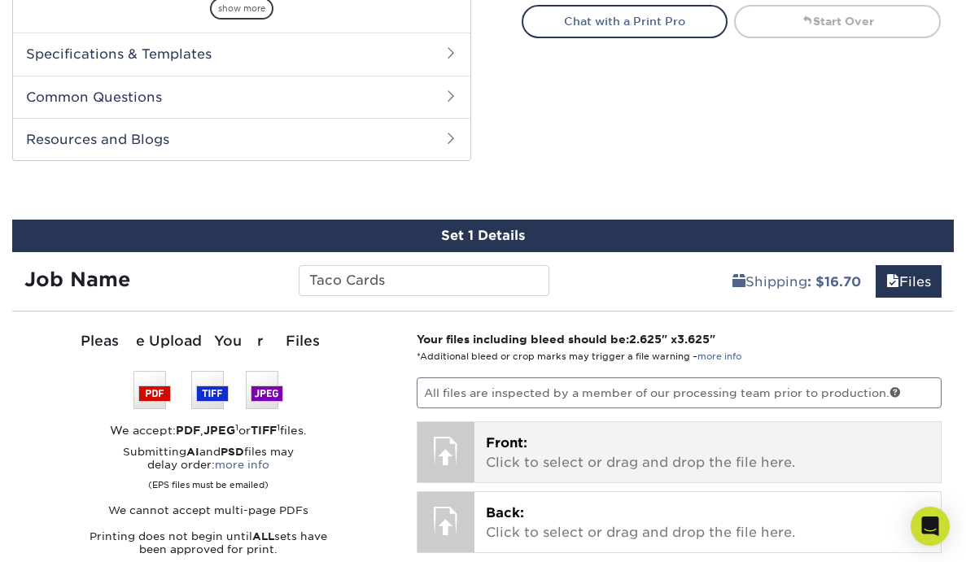
click at [540, 440] on p "Front: Click to select or drag and drop the file here." at bounding box center [708, 453] width 444 height 39
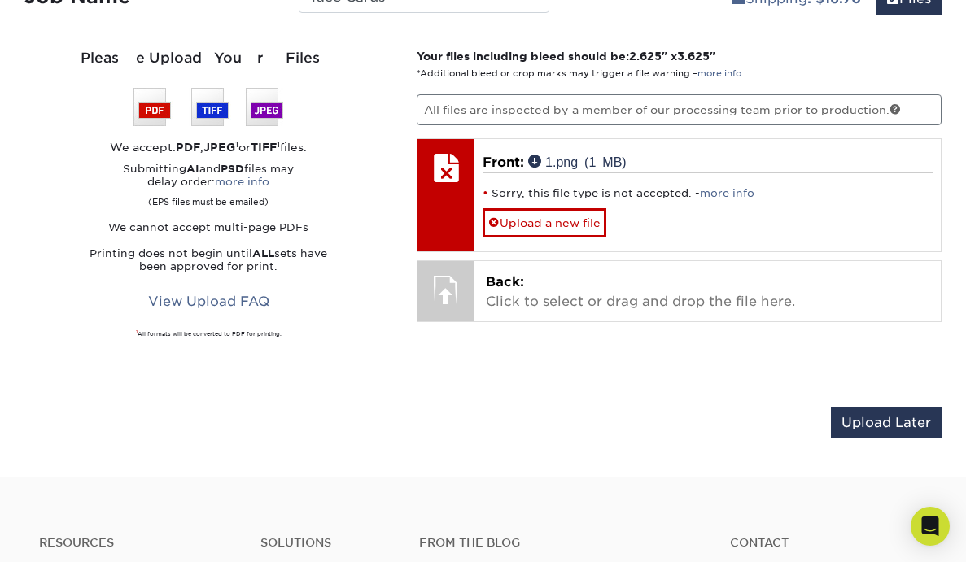
scroll to position [1182, 0]
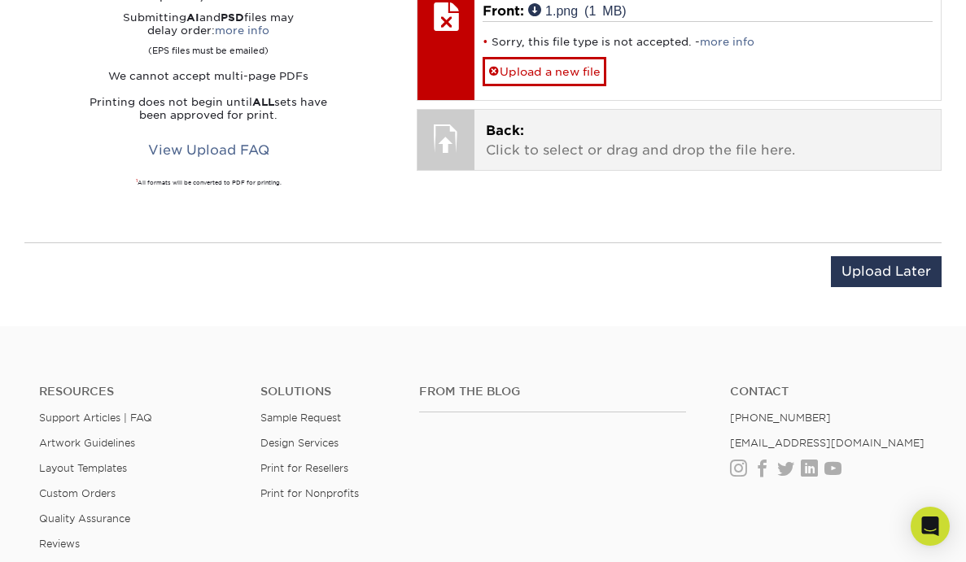
click at [670, 133] on p "Back: Click to select or drag and drop the file here." at bounding box center [708, 140] width 444 height 39
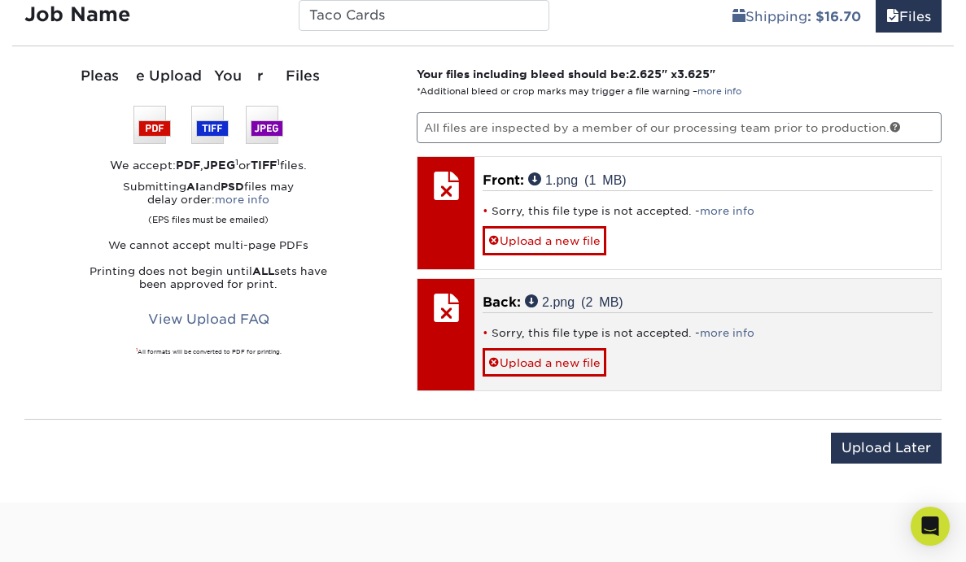
scroll to position [963, 0]
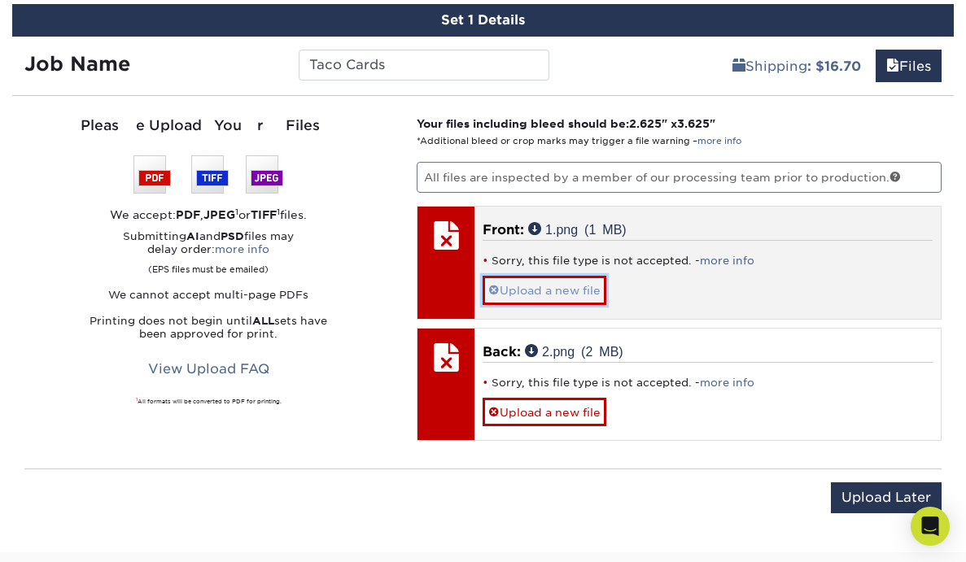
click at [536, 295] on link "Upload a new file" at bounding box center [545, 290] width 124 height 28
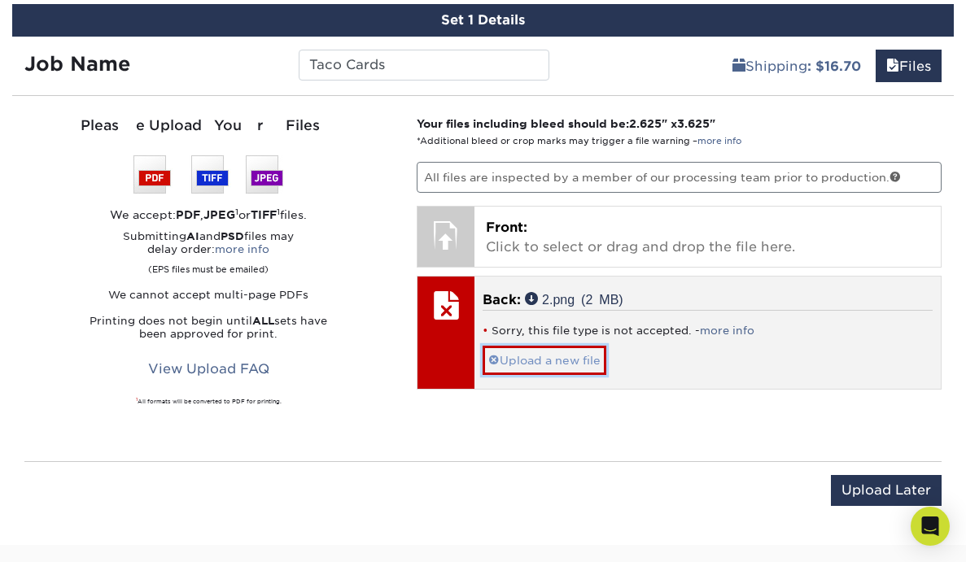
click at [539, 353] on link "Upload a new file" at bounding box center [545, 360] width 124 height 28
